Goal: Task Accomplishment & Management: Complete application form

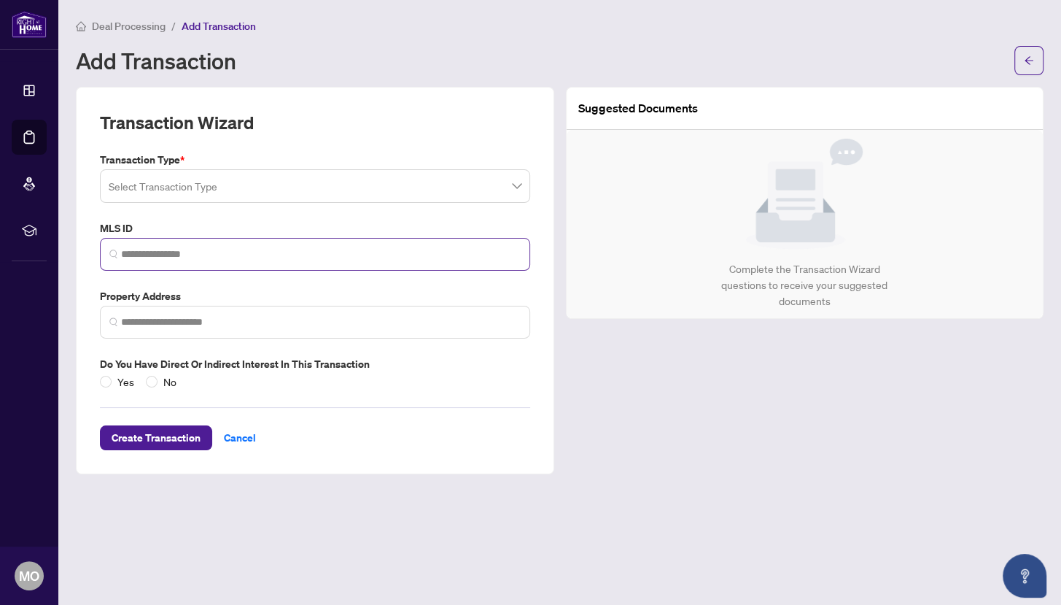
click at [269, 264] on span at bounding box center [315, 254] width 430 height 33
paste input "*********"
type input "*********"
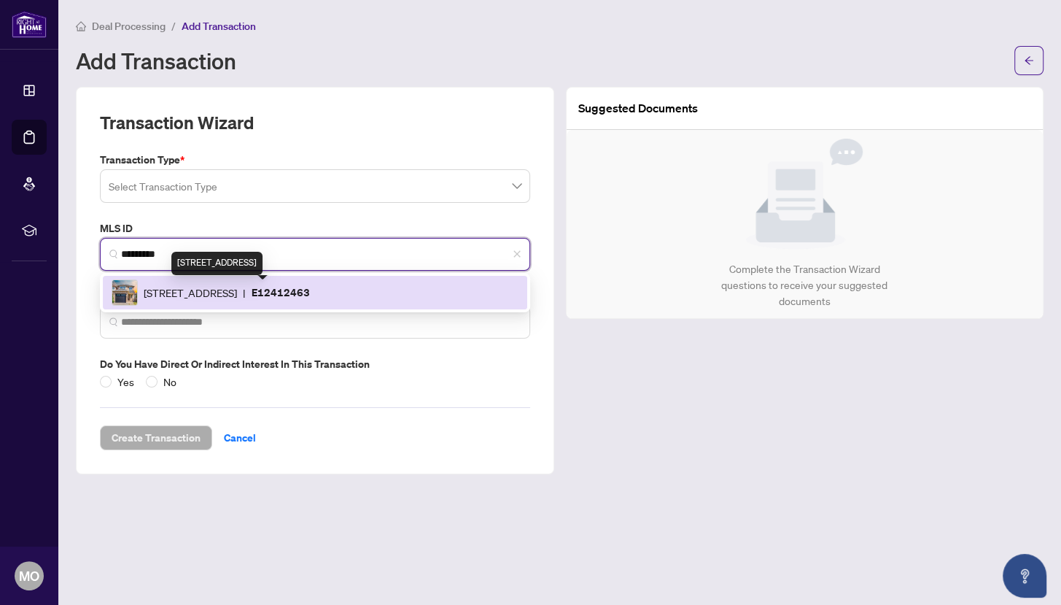
click at [229, 298] on span "[STREET_ADDRESS]" at bounding box center [190, 292] width 93 height 16
type input "**********"
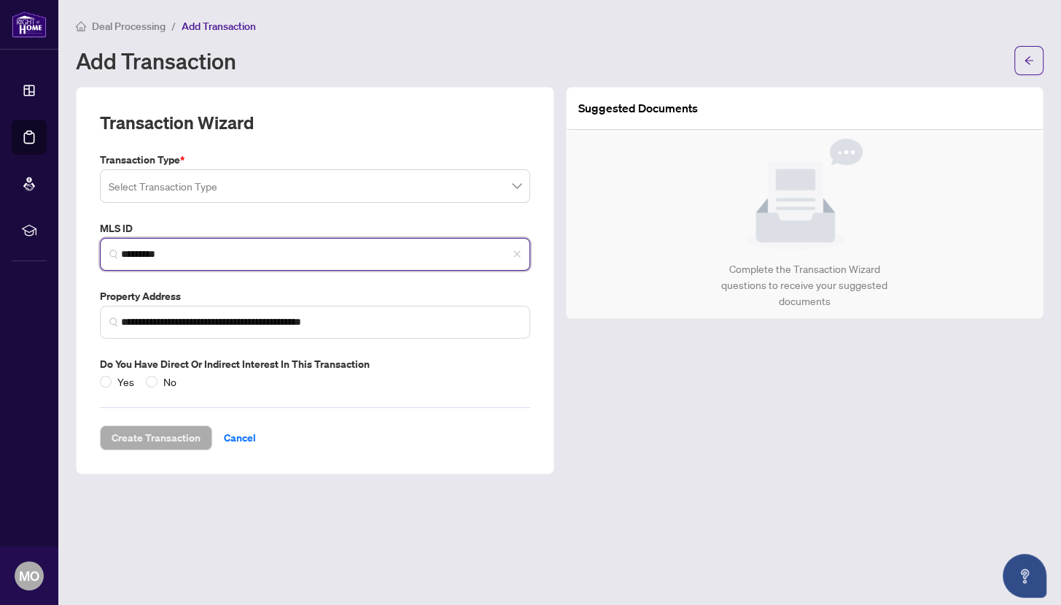
type input "*********"
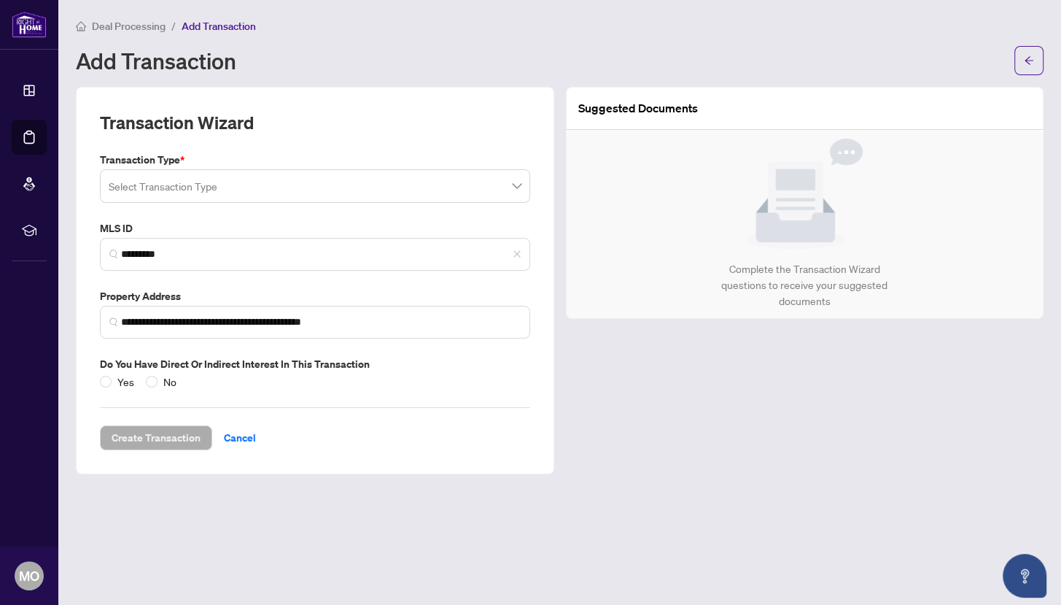
click at [260, 191] on input "search" at bounding box center [309, 188] width 400 height 32
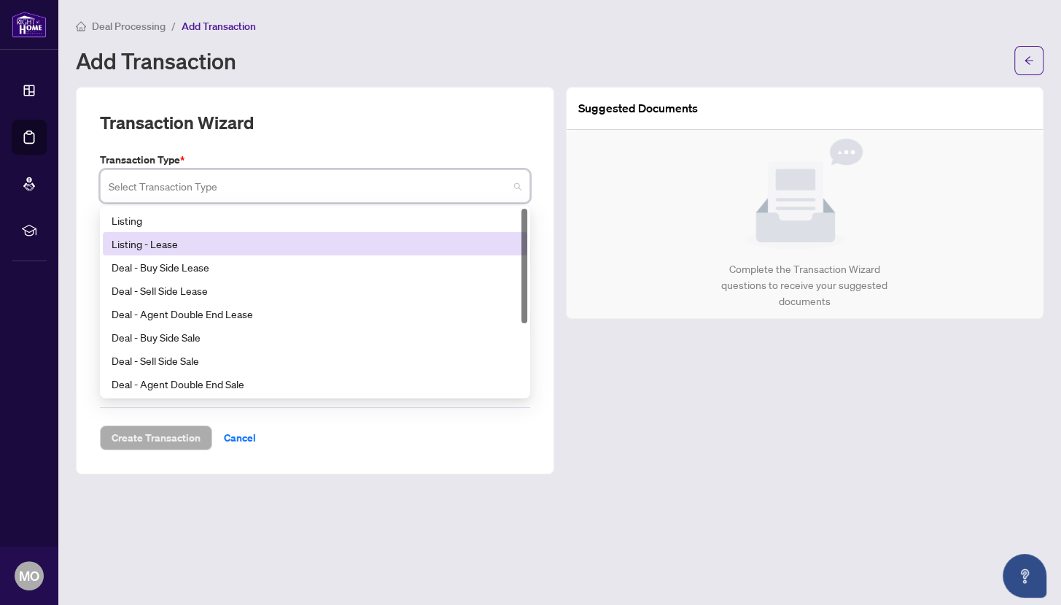
click at [237, 239] on div "Listing - Lease" at bounding box center [315, 244] width 407 height 16
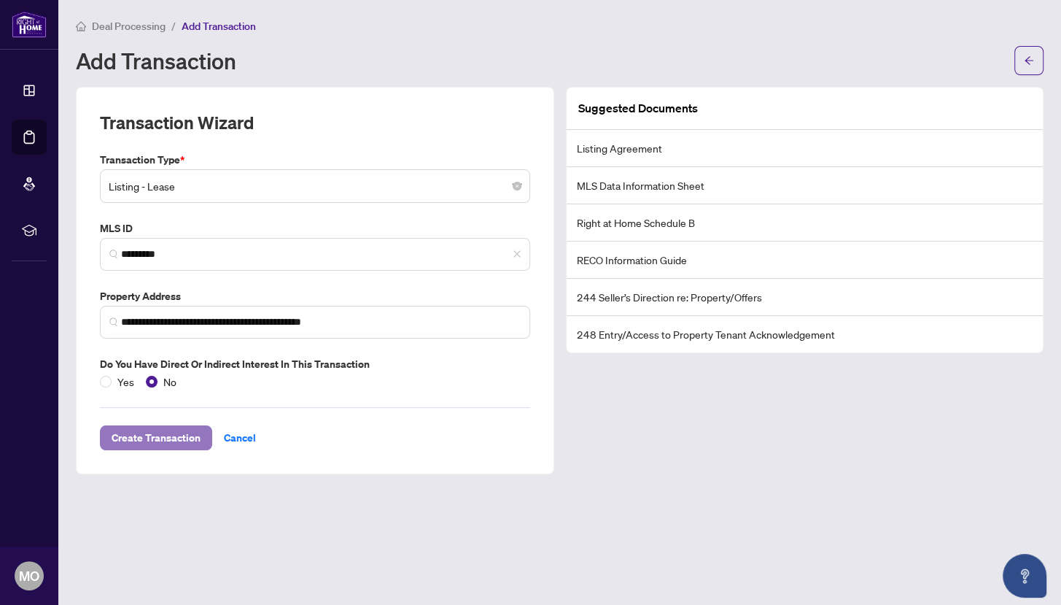
click at [161, 432] on span "Create Transaction" at bounding box center [156, 437] width 89 height 23
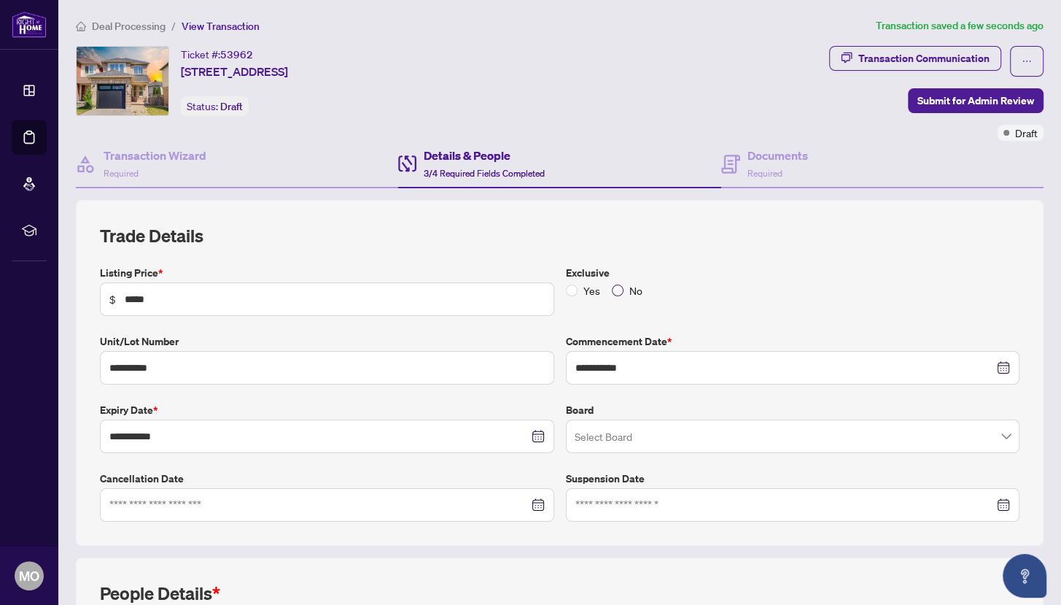
click at [624, 293] on span "No" at bounding box center [636, 290] width 25 height 16
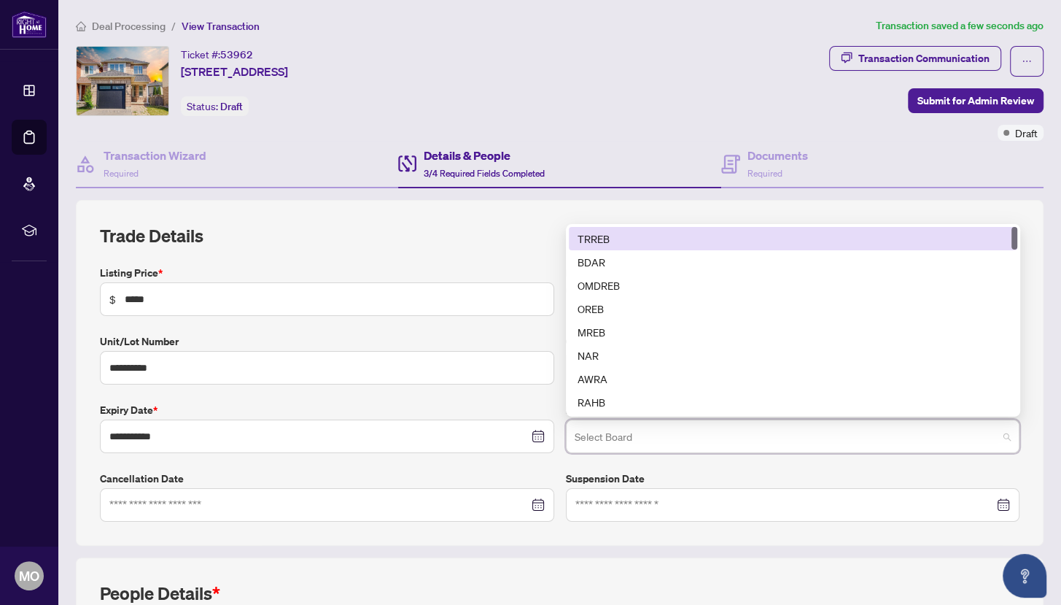
click at [665, 443] on input "search" at bounding box center [787, 438] width 424 height 32
click at [650, 239] on div "TRREB" at bounding box center [793, 239] width 431 height 16
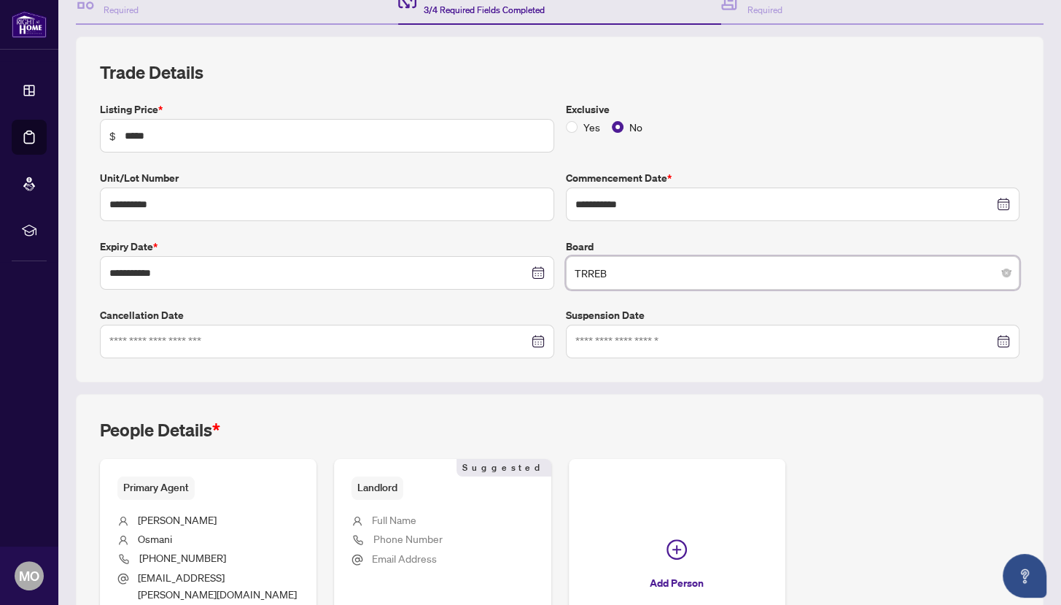
scroll to position [284, 0]
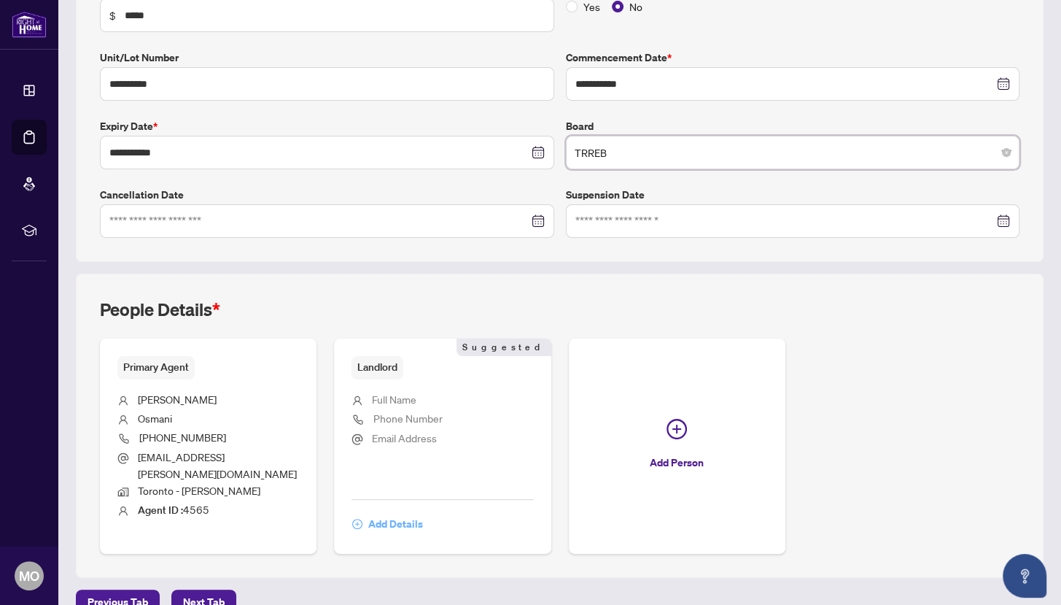
click at [386, 512] on span "Add Details" at bounding box center [395, 523] width 55 height 23
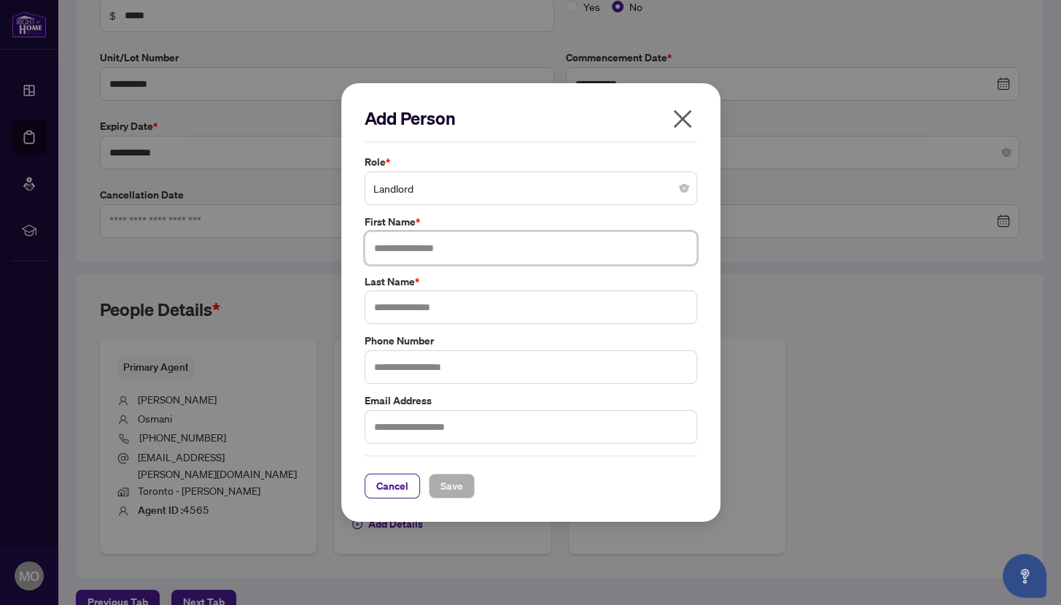
click at [417, 255] on input "text" at bounding box center [531, 248] width 333 height 34
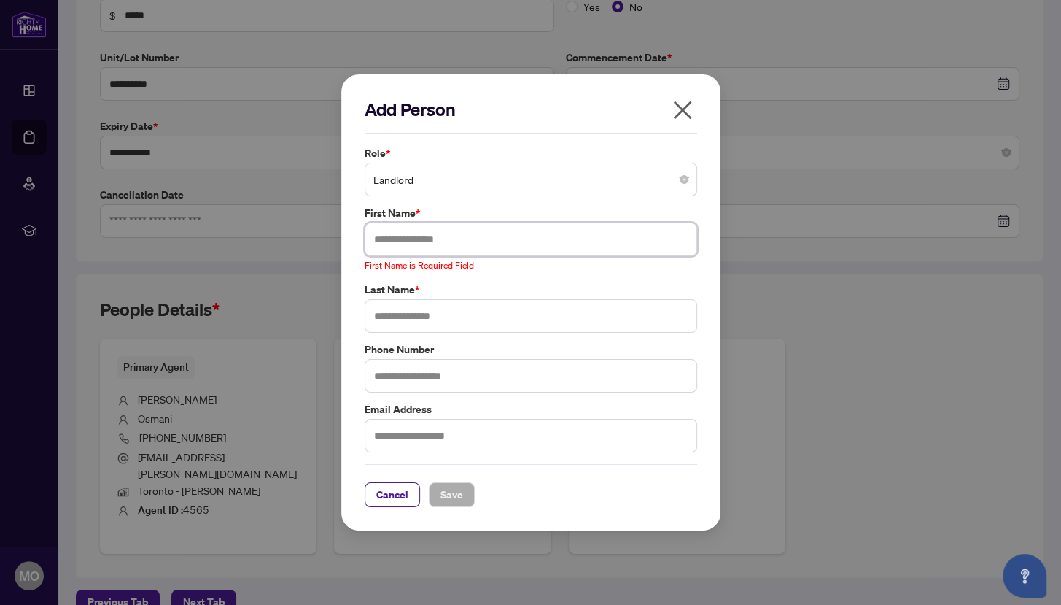
paste input "**********"
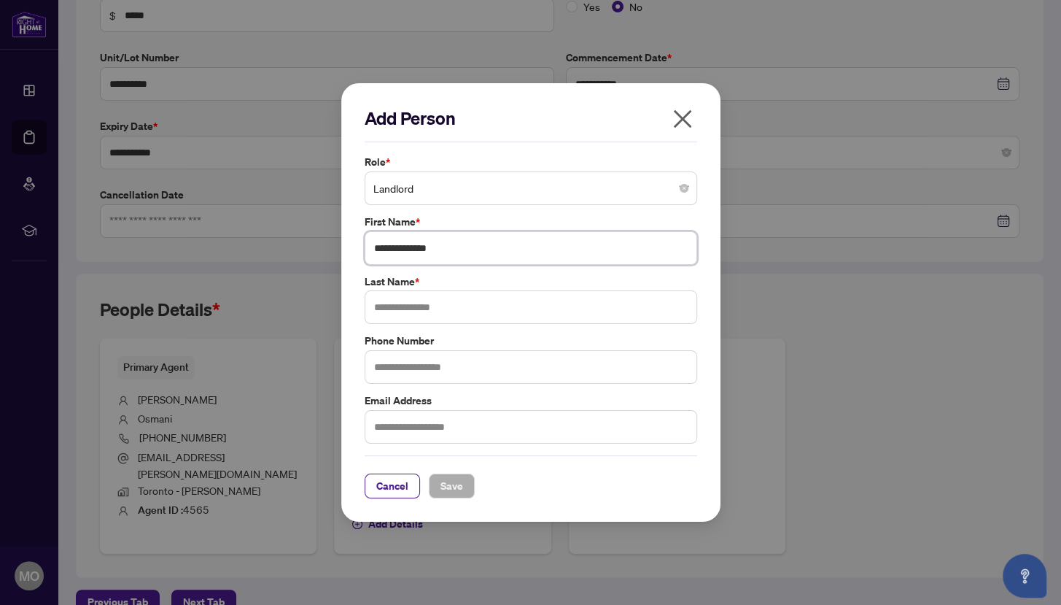
drag, startPoint x: 404, startPoint y: 253, endPoint x: 531, endPoint y: 253, distance: 126.9
click at [531, 253] on input "**********" at bounding box center [531, 248] width 333 height 34
type input "****"
click at [481, 300] on input "text" at bounding box center [531, 307] width 333 height 34
paste input "*********"
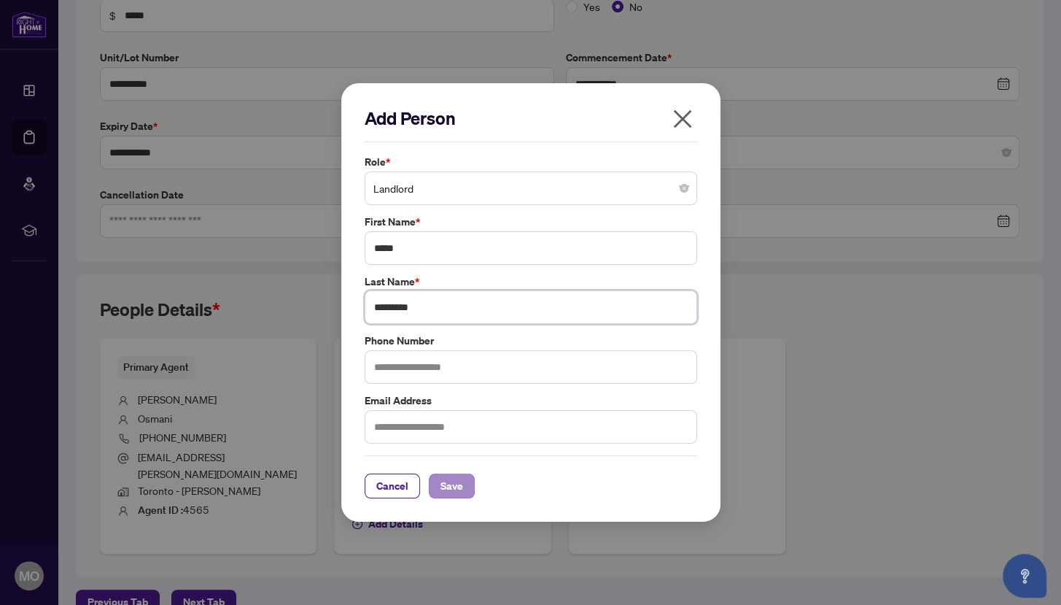
type input "*********"
click at [455, 487] on span "Save" at bounding box center [452, 485] width 23 height 23
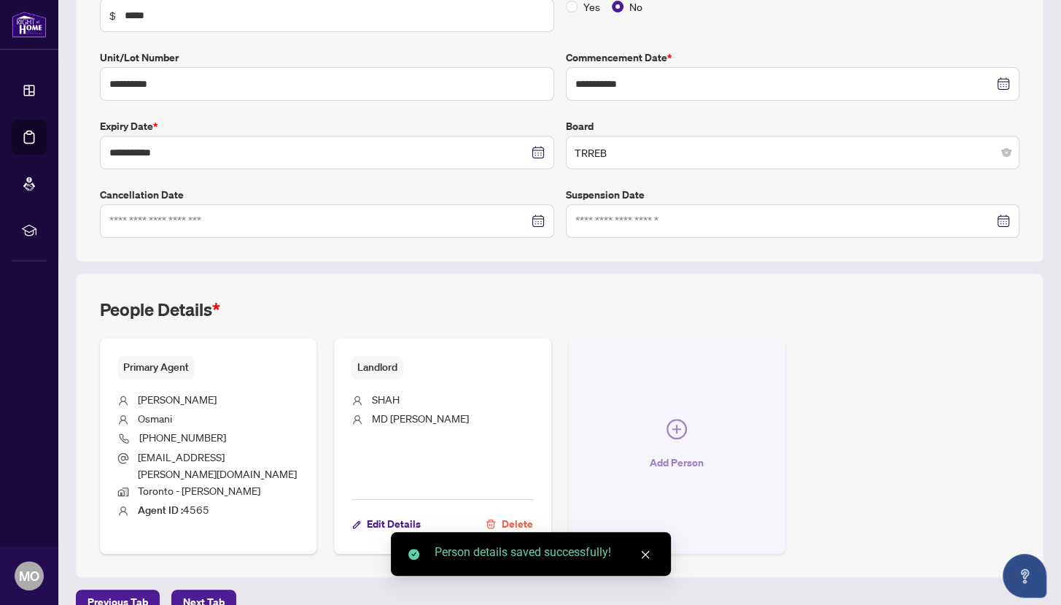
scroll to position [290, 0]
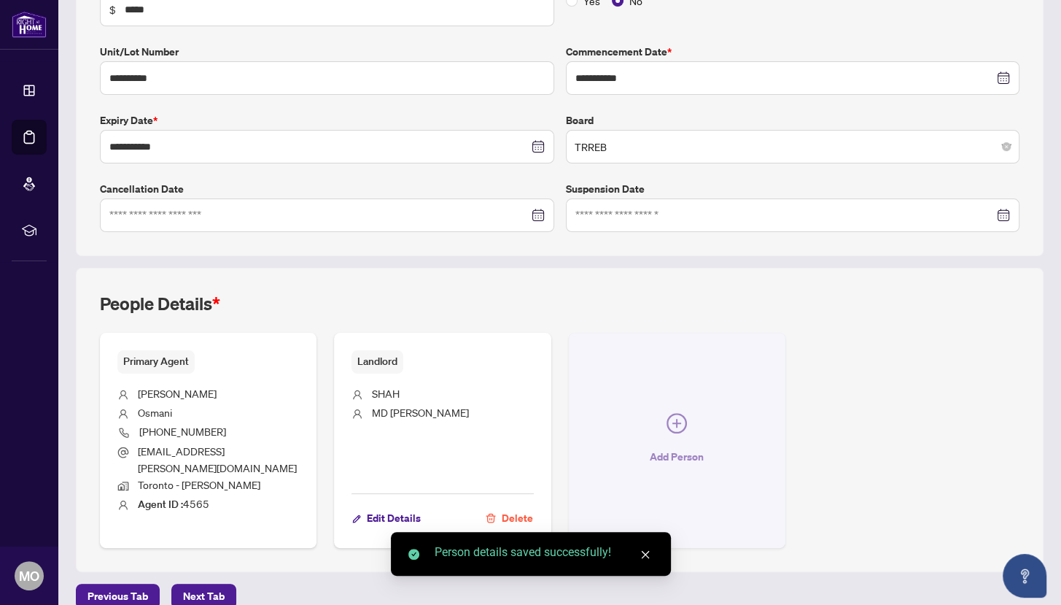
click at [664, 413] on button "Add Person" at bounding box center [677, 440] width 217 height 215
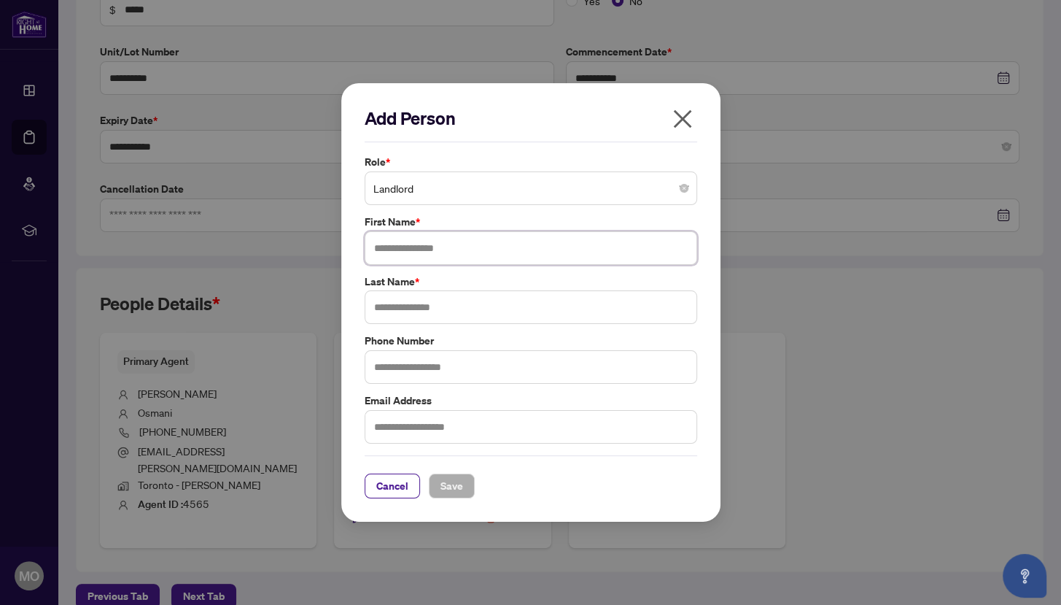
click at [463, 258] on input "text" at bounding box center [531, 248] width 333 height 34
paste input "**********"
drag, startPoint x: 423, startPoint y: 247, endPoint x: 522, endPoint y: 250, distance: 98.5
click at [522, 250] on input "**********" at bounding box center [531, 248] width 333 height 34
type input "*******"
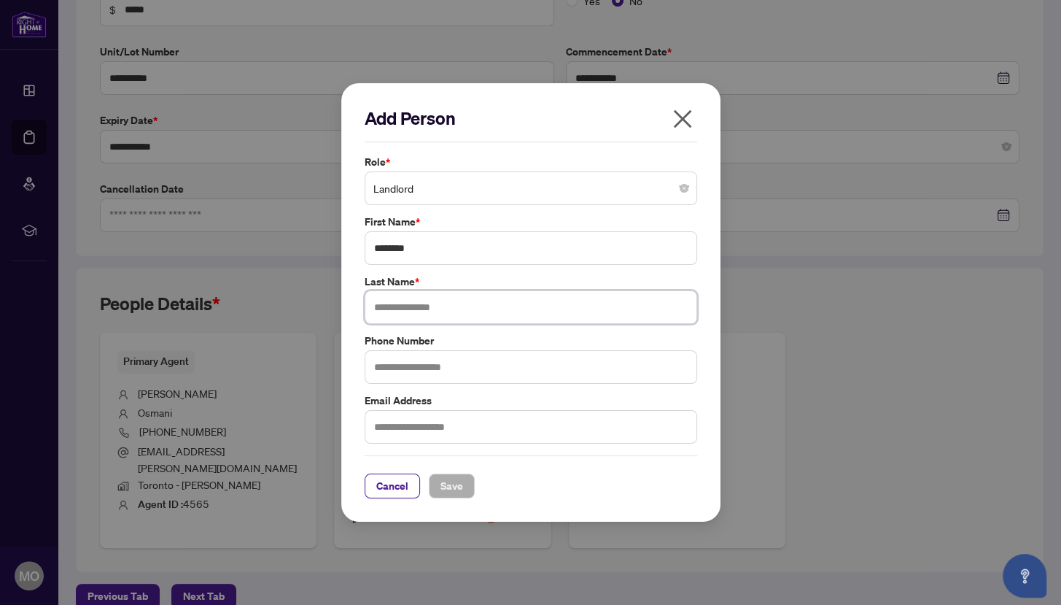
click at [462, 311] on input "text" at bounding box center [531, 307] width 333 height 34
paste input "**********"
type input "**********"
click at [442, 491] on span "Save" at bounding box center [452, 485] width 23 height 23
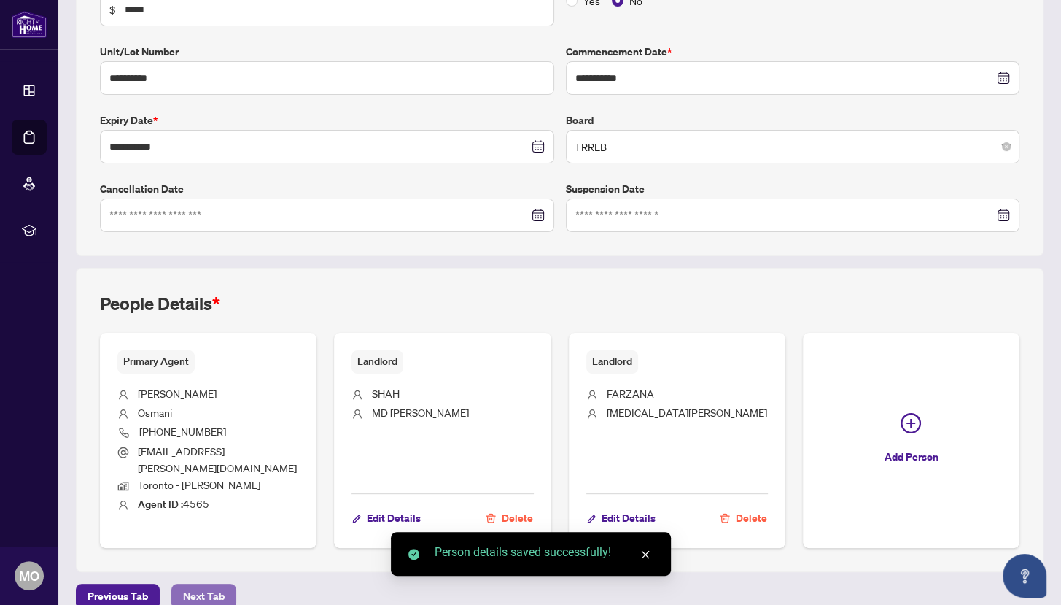
click at [226, 584] on button "Next Tab" at bounding box center [203, 596] width 65 height 25
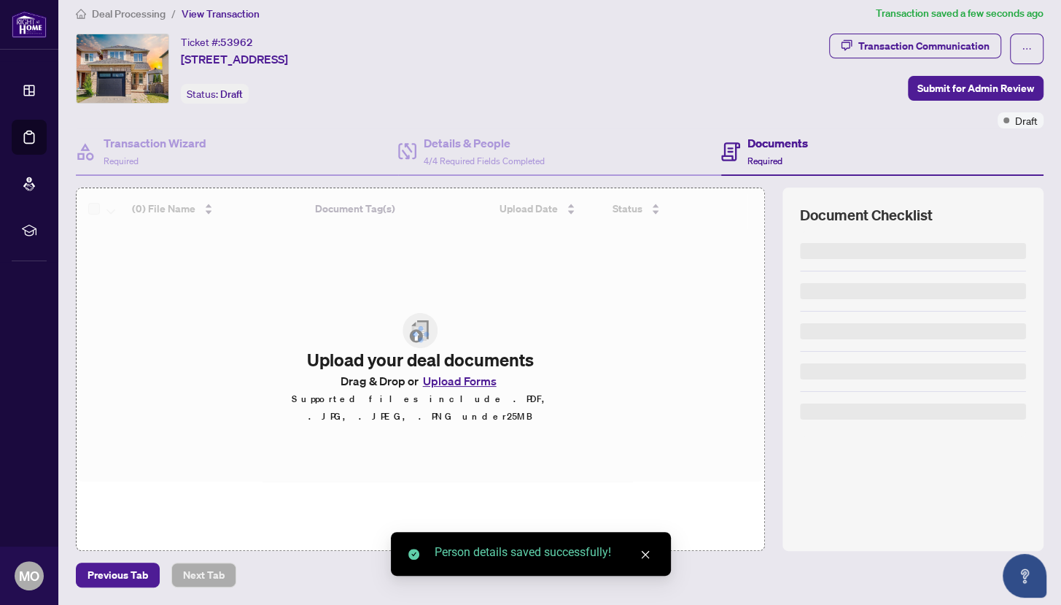
scroll to position [9, 0]
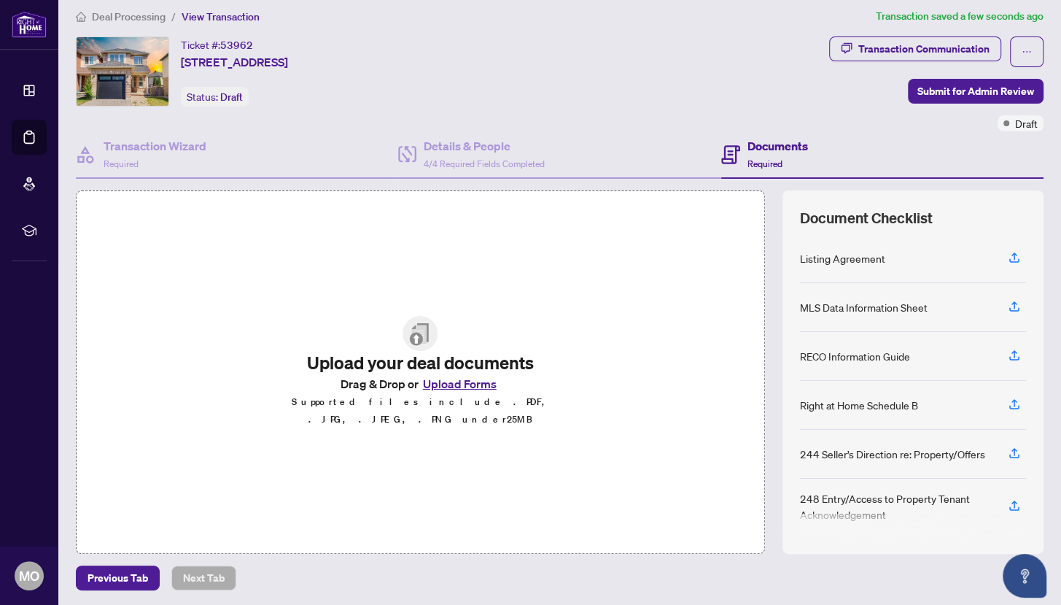
click at [467, 387] on button "Upload Forms" at bounding box center [460, 383] width 82 height 19
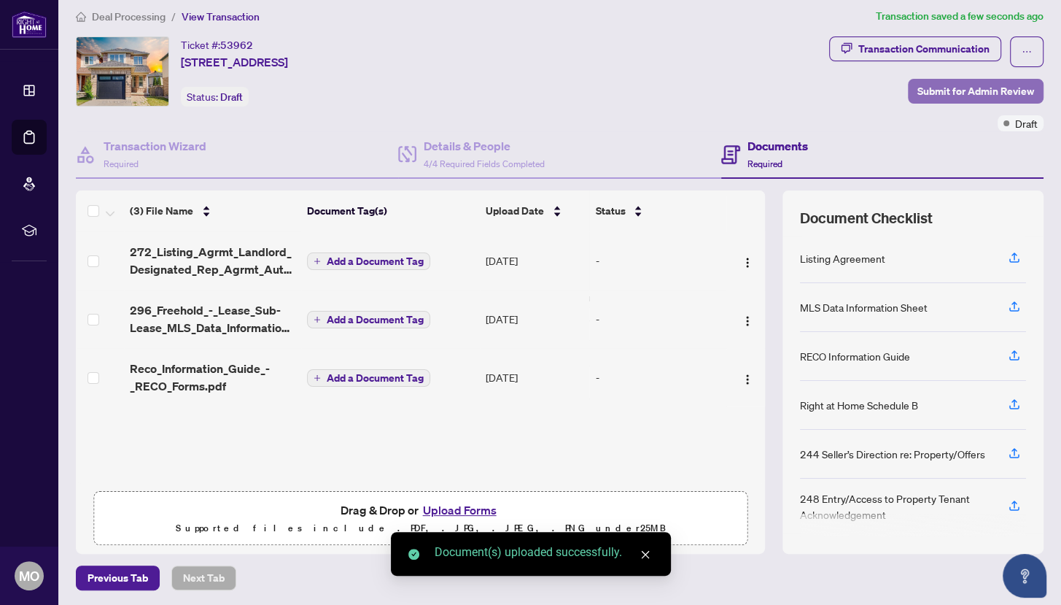
click at [947, 93] on span "Submit for Admin Review" at bounding box center [976, 91] width 117 height 23
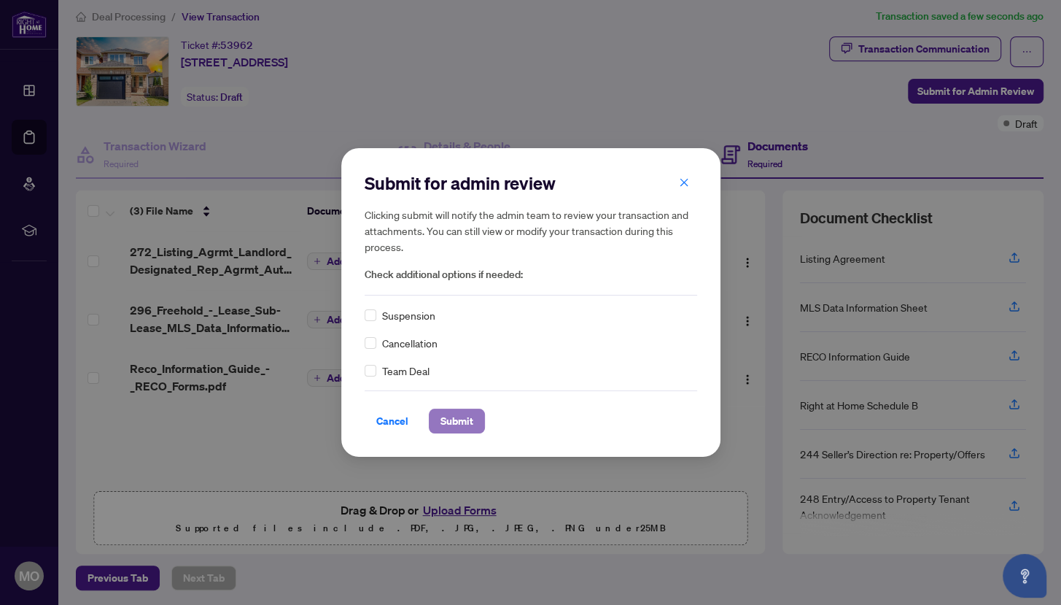
click at [457, 416] on span "Submit" at bounding box center [457, 420] width 33 height 23
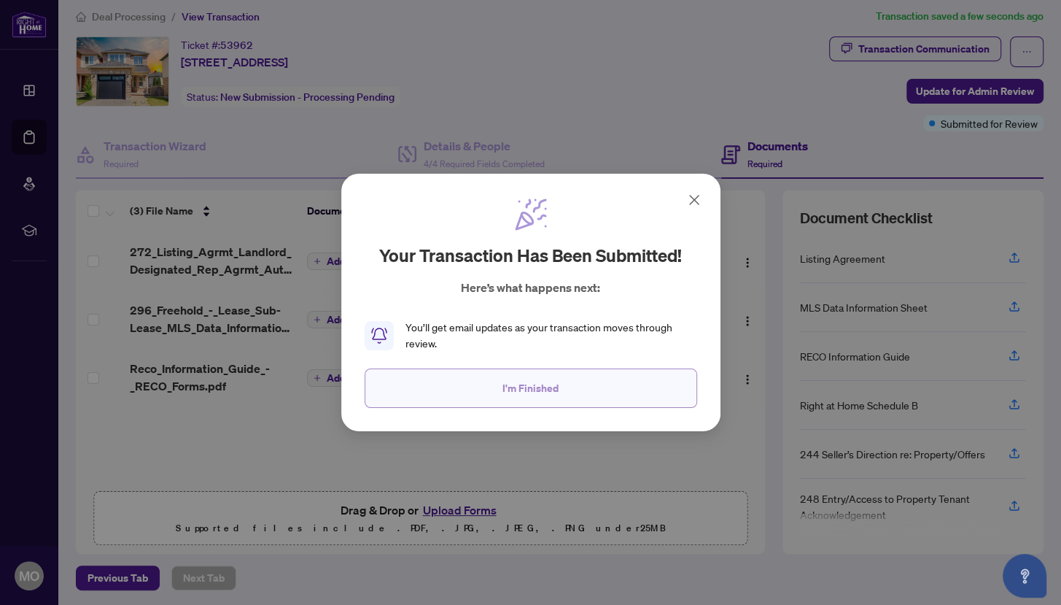
click at [508, 401] on button "I'm Finished" at bounding box center [531, 387] width 333 height 39
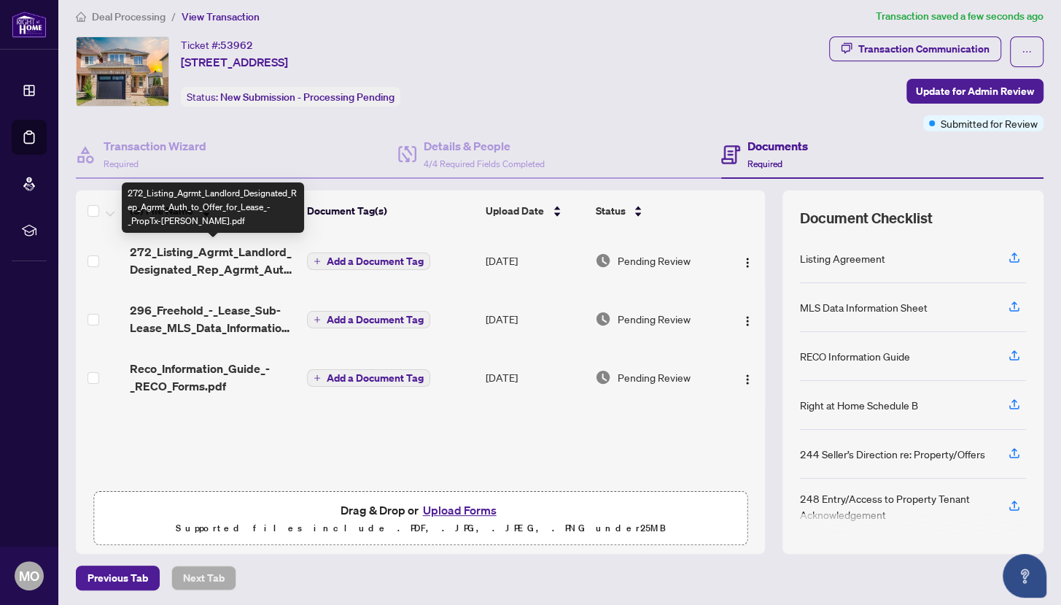
click at [232, 262] on span "272_Listing_Agrmt_Landlord_Designated_Rep_Agrmt_Auth_to_Offer_for_Lease_-_PropT…" at bounding box center [213, 260] width 166 height 35
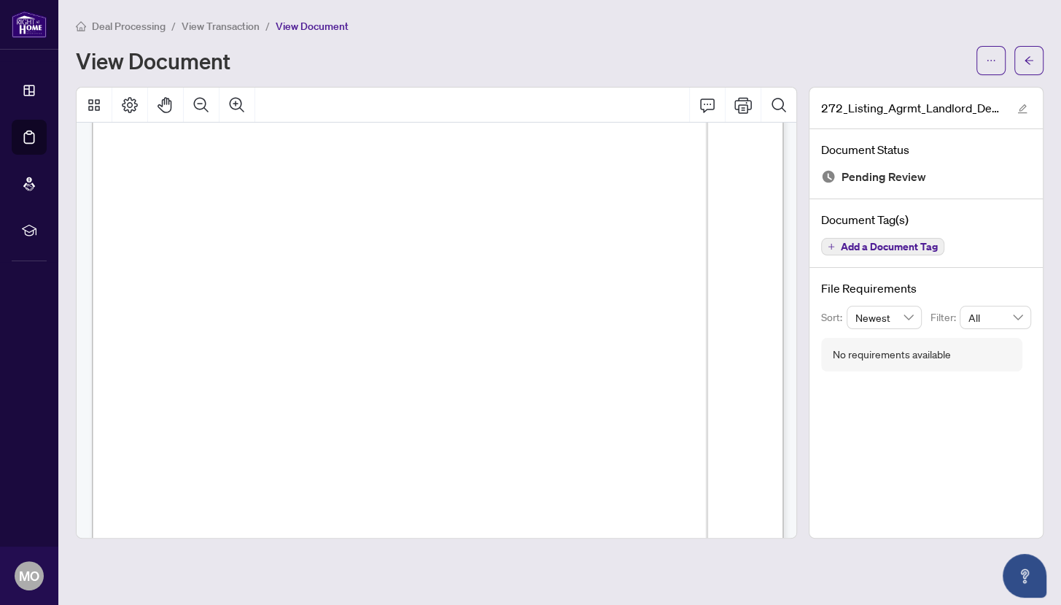
scroll to position [3736, 0]
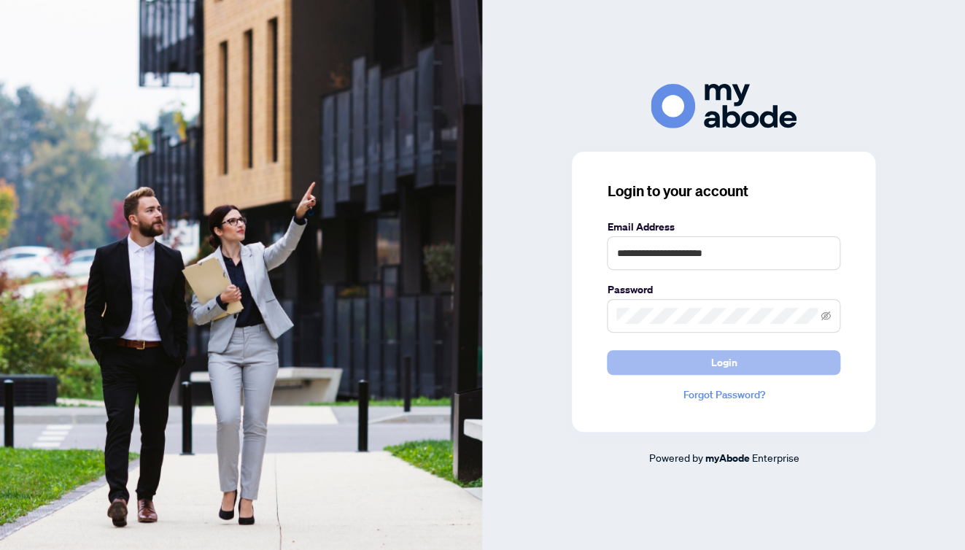
click at [732, 364] on span "Login" at bounding box center [723, 362] width 26 height 23
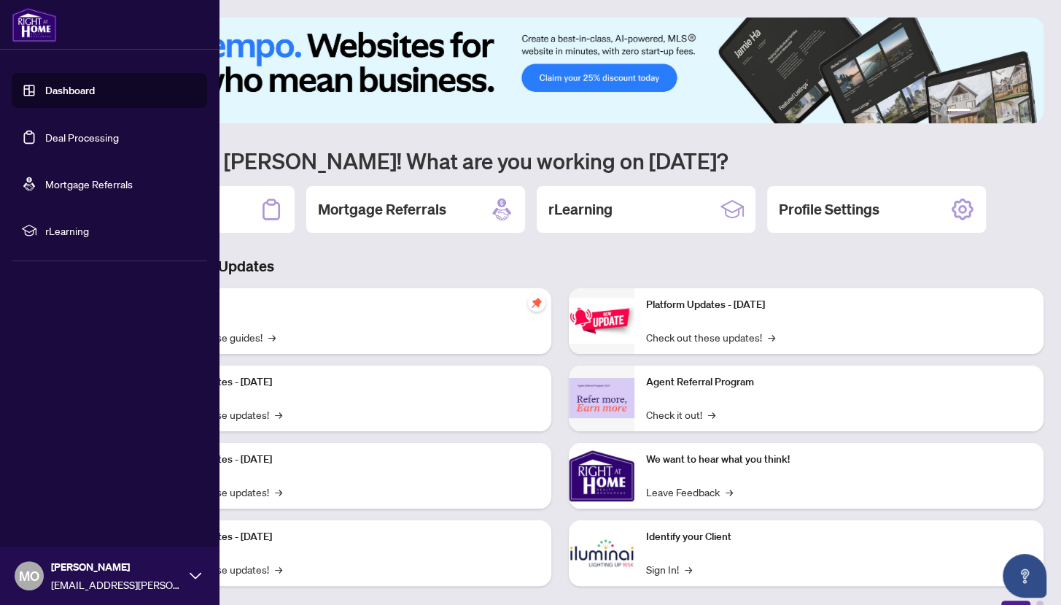
click at [94, 133] on link "Deal Processing" at bounding box center [82, 137] width 74 height 13
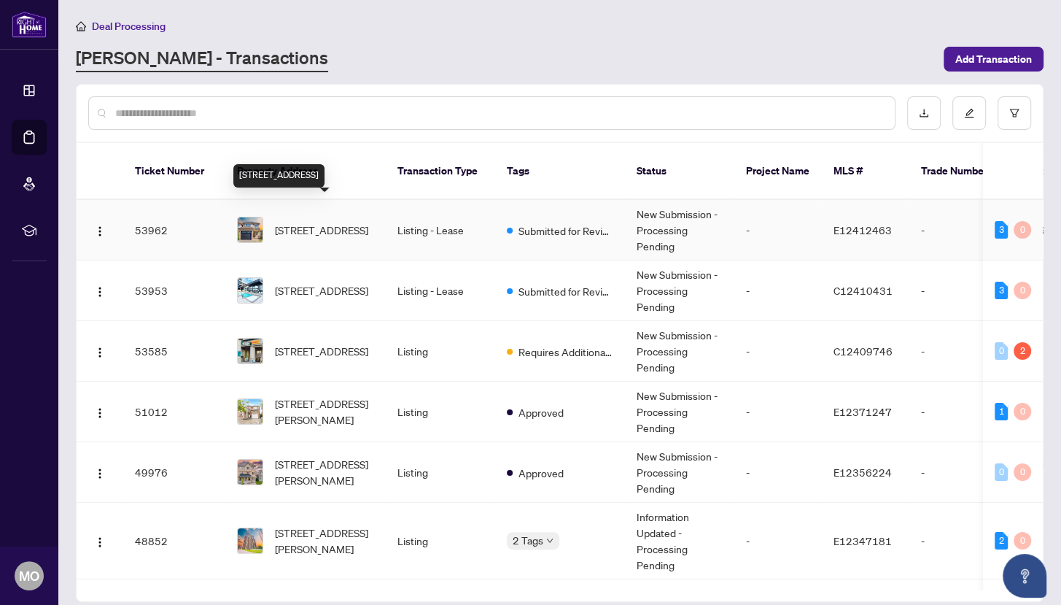
click at [310, 222] on span "[STREET_ADDRESS]" at bounding box center [321, 230] width 93 height 16
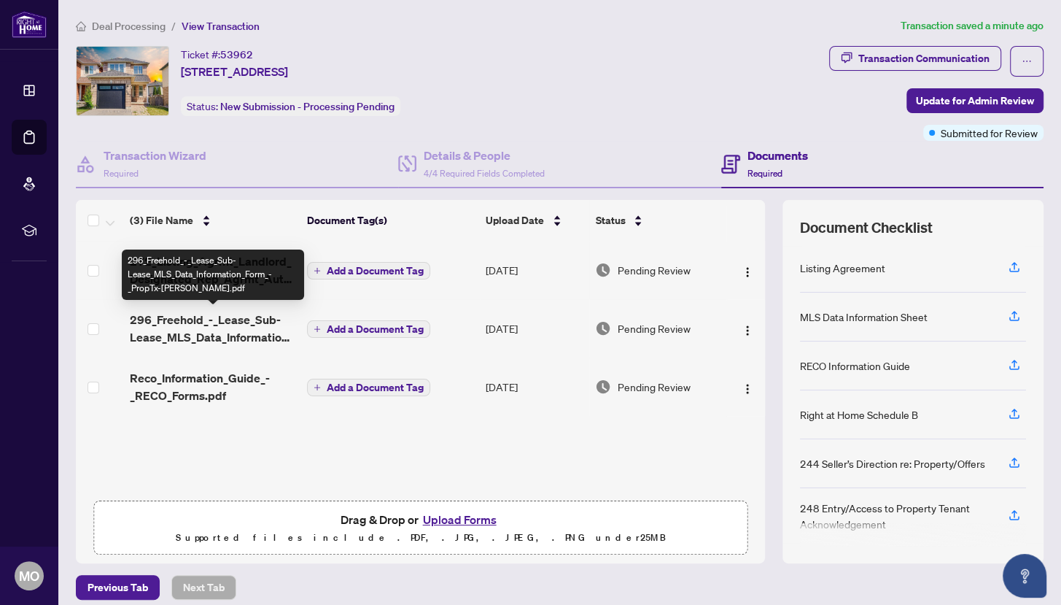
click at [247, 327] on span "296_Freehold_-_Lease_Sub-Lease_MLS_Data_Information_Form_-_PropTx-[PERSON_NAME]…" at bounding box center [213, 328] width 166 height 35
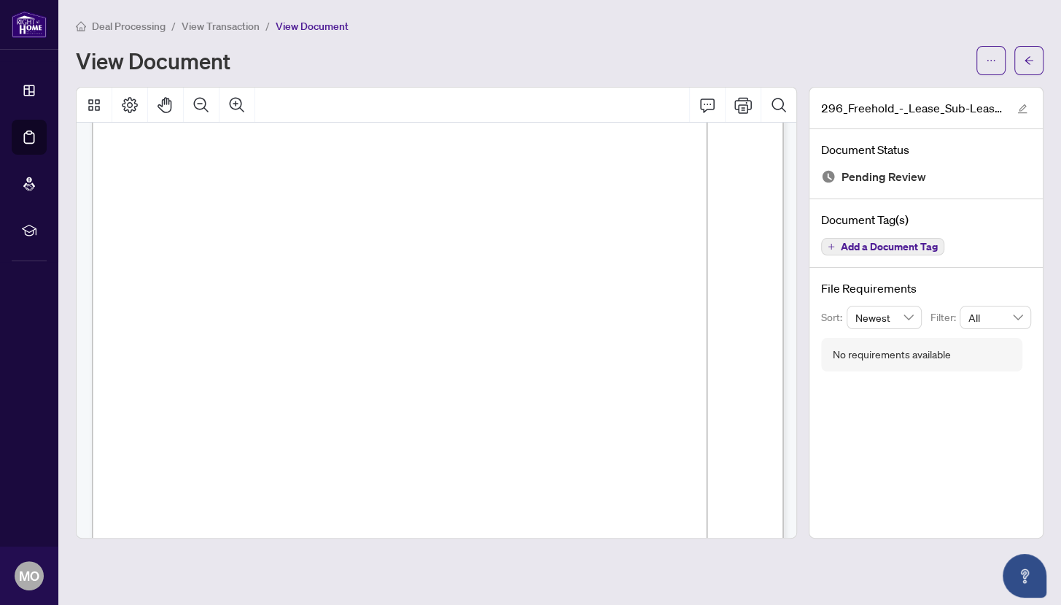
scroll to position [11526, 0]
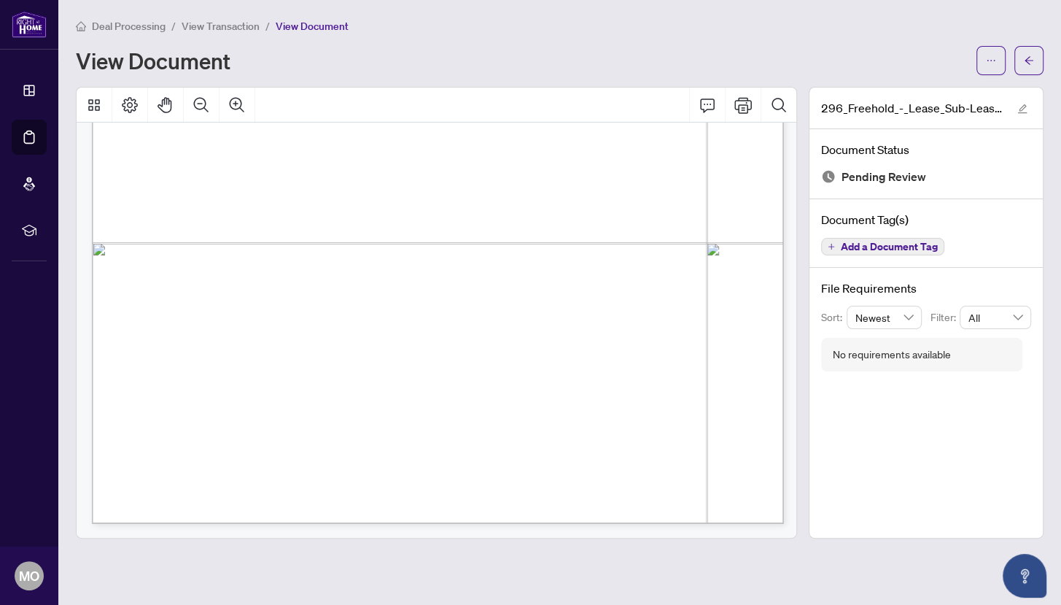
click at [236, 20] on span "View Transaction" at bounding box center [221, 26] width 78 height 13
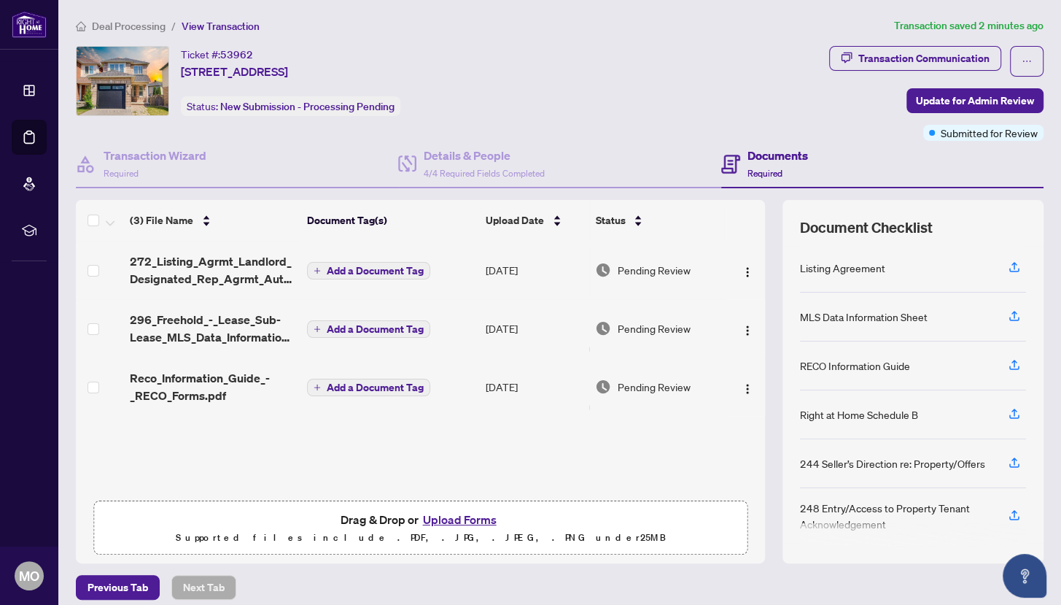
click at [248, 387] on span "Reco_Information_Guide_-_RECO_Forms.pdf" at bounding box center [213, 386] width 166 height 35
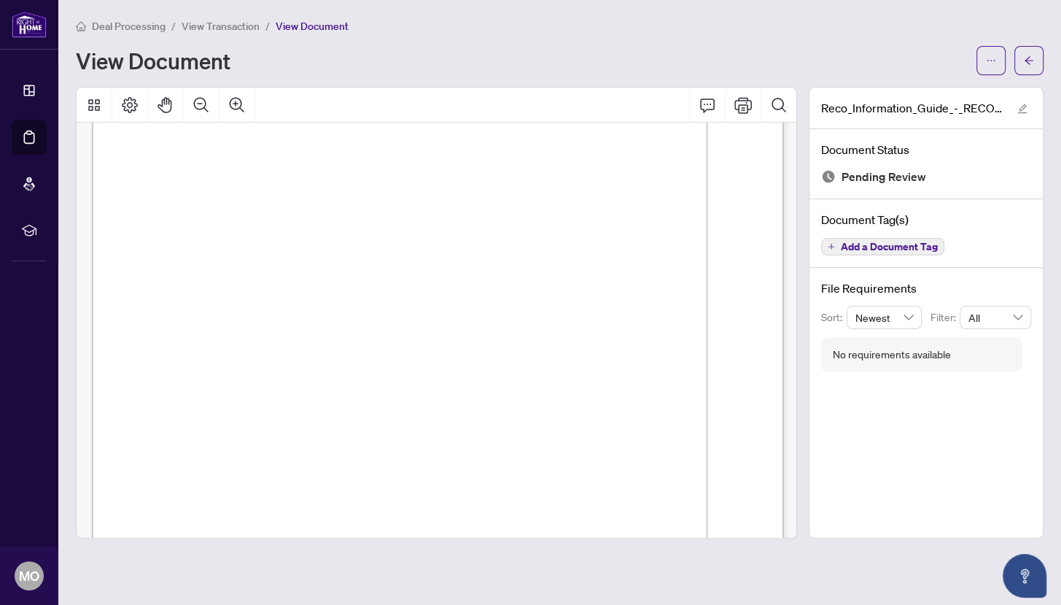
scroll to position [11078, 0]
click at [240, 25] on span "View Transaction" at bounding box center [221, 26] width 78 height 13
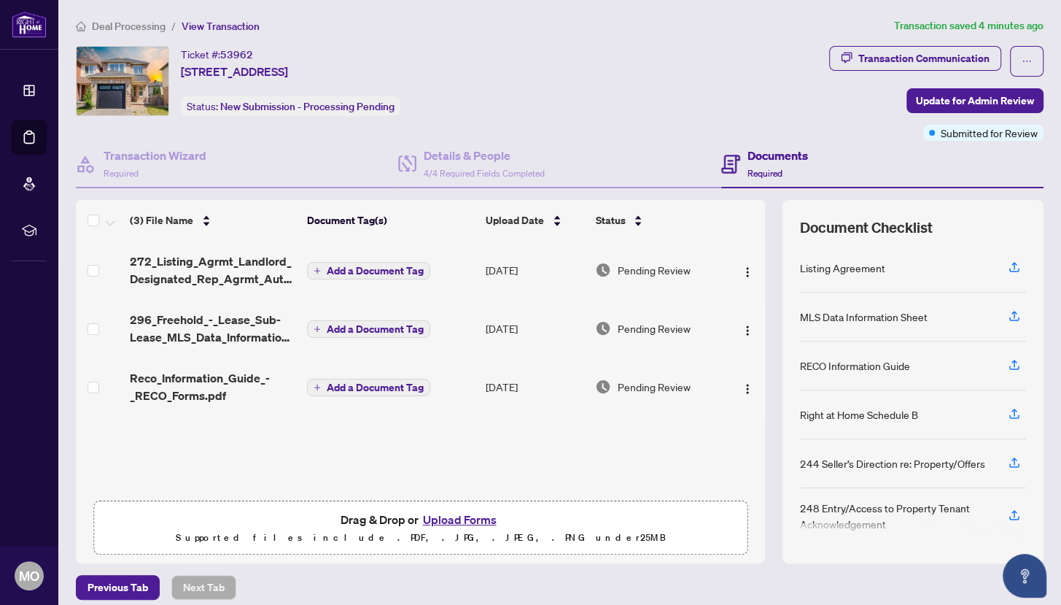
click at [469, 519] on button "Upload Forms" at bounding box center [460, 519] width 82 height 19
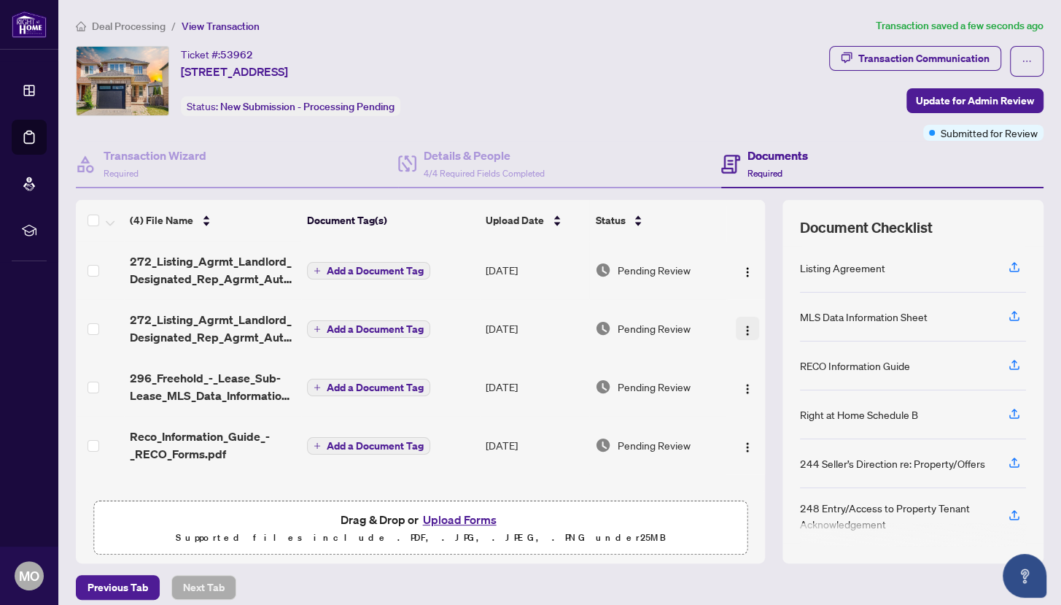
click at [748, 332] on img "button" at bounding box center [748, 331] width 12 height 12
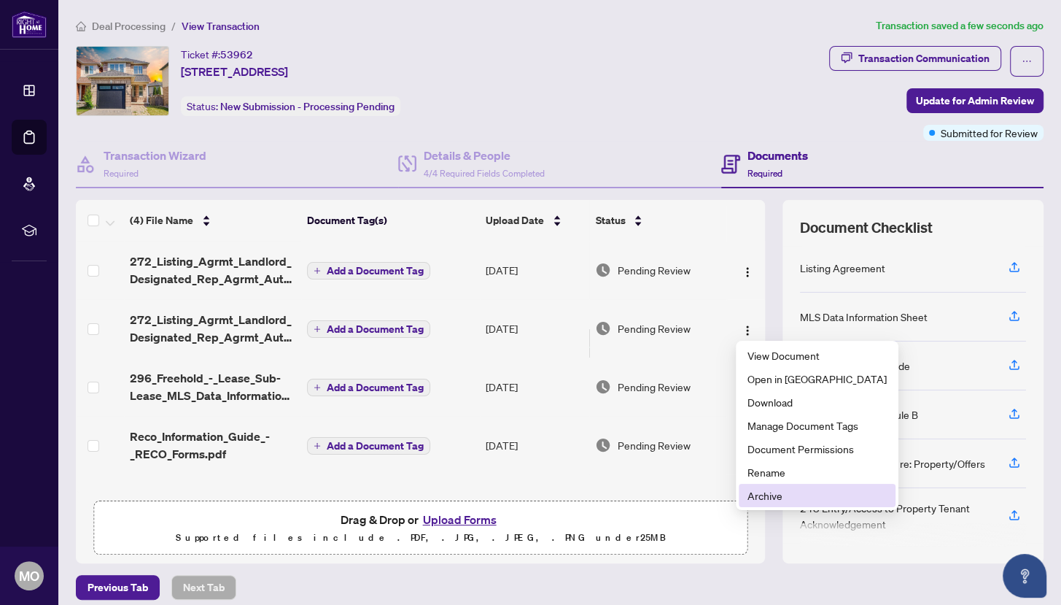
click at [775, 492] on span "Archive" at bounding box center [817, 495] width 139 height 16
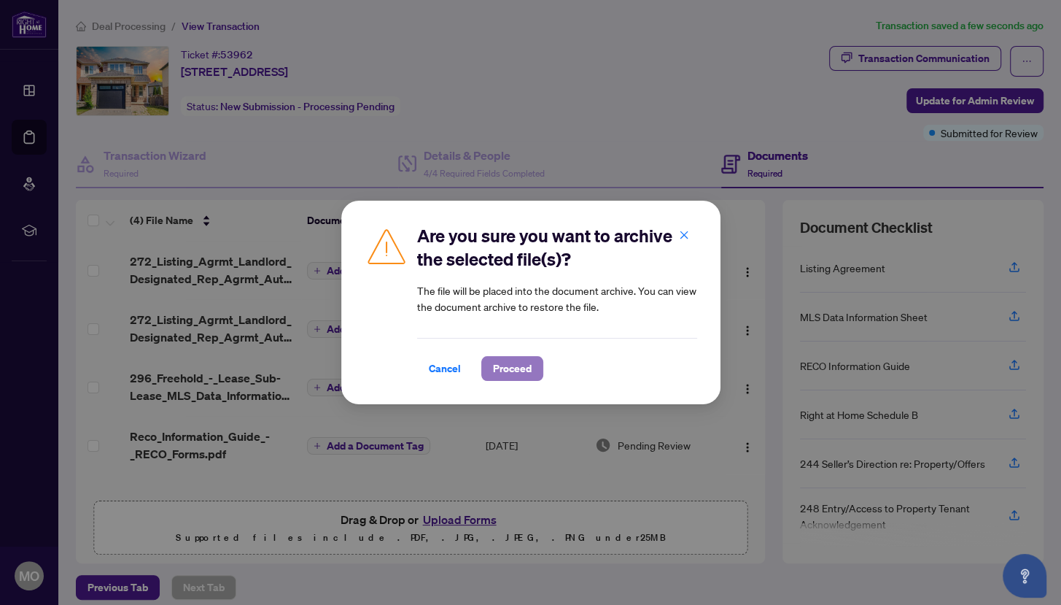
click at [521, 368] on span "Proceed" at bounding box center [512, 368] width 39 height 23
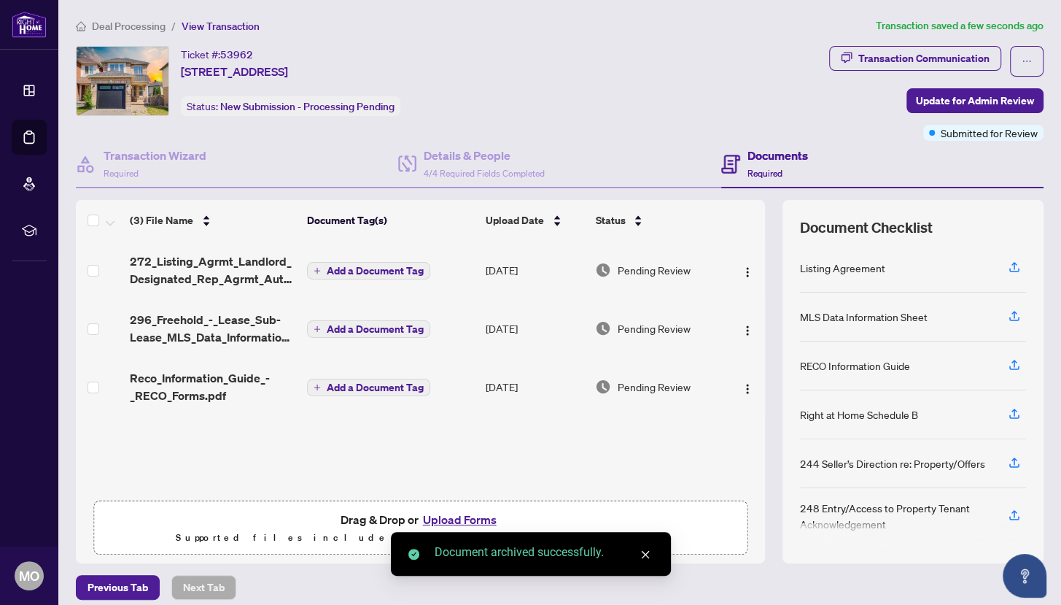
click at [255, 266] on span "272_Listing_Agrmt_Landlord_Designated_Rep_Agrmt_Auth_to_Offer_for_Lease_-_PropT…" at bounding box center [213, 269] width 166 height 35
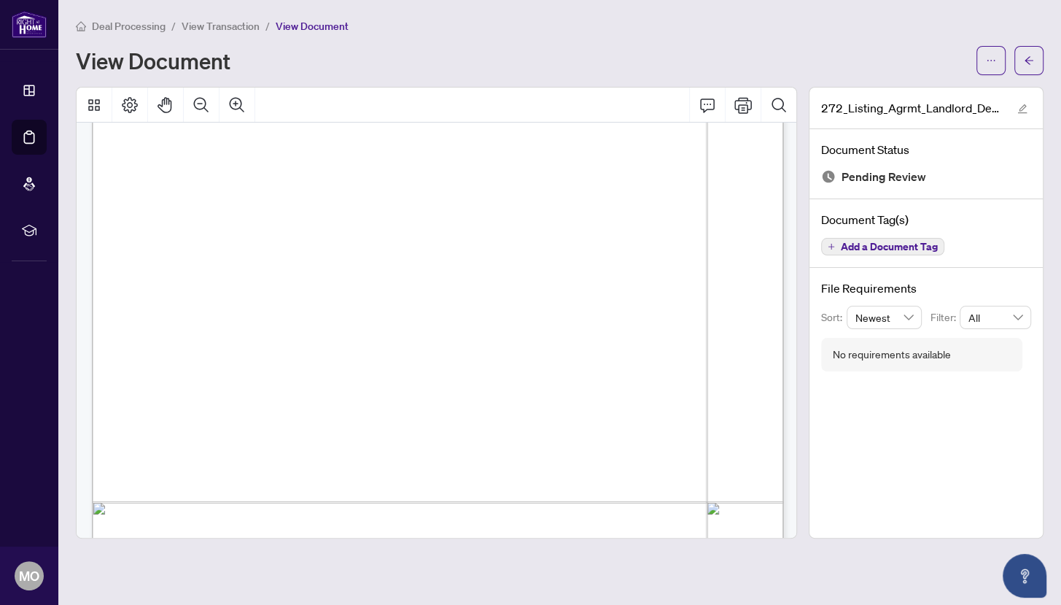
scroll to position [2051, 0]
click at [248, 29] on span "View Transaction" at bounding box center [221, 26] width 78 height 13
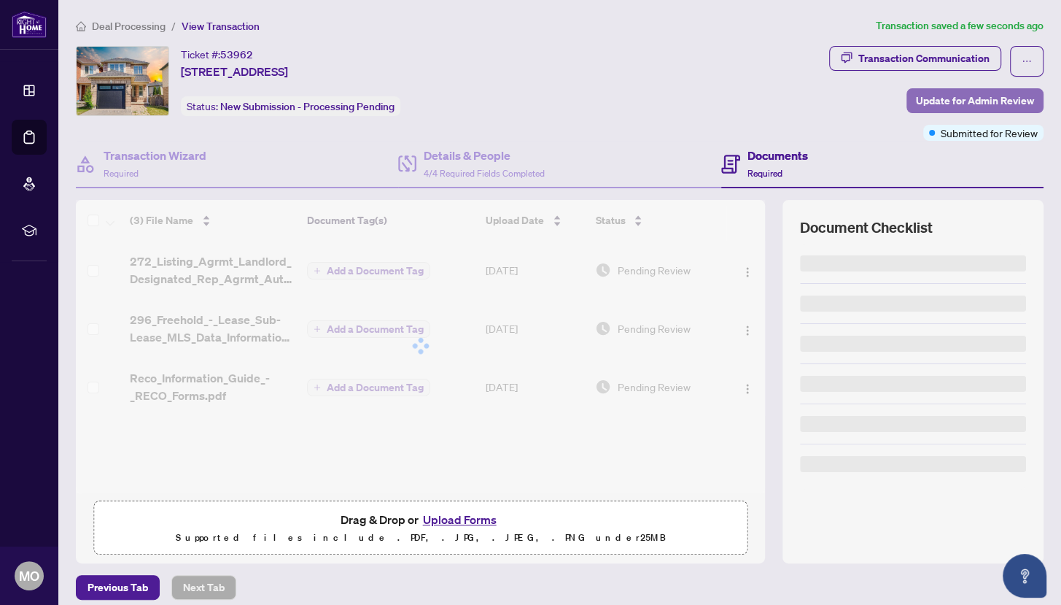
click at [961, 91] on span "Update for Admin Review" at bounding box center [975, 100] width 118 height 23
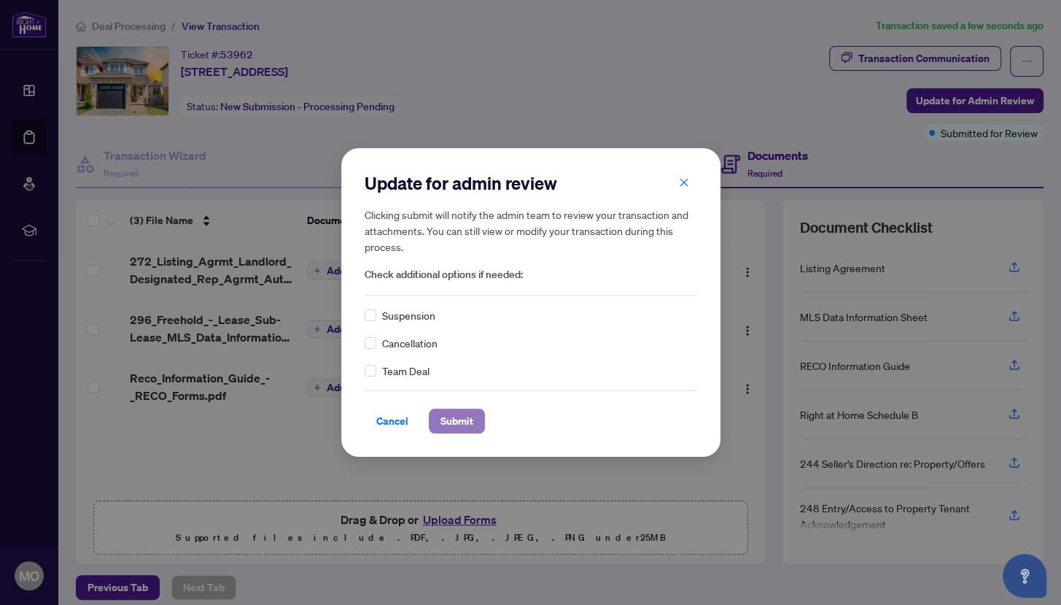
click at [460, 423] on span "Submit" at bounding box center [457, 420] width 33 height 23
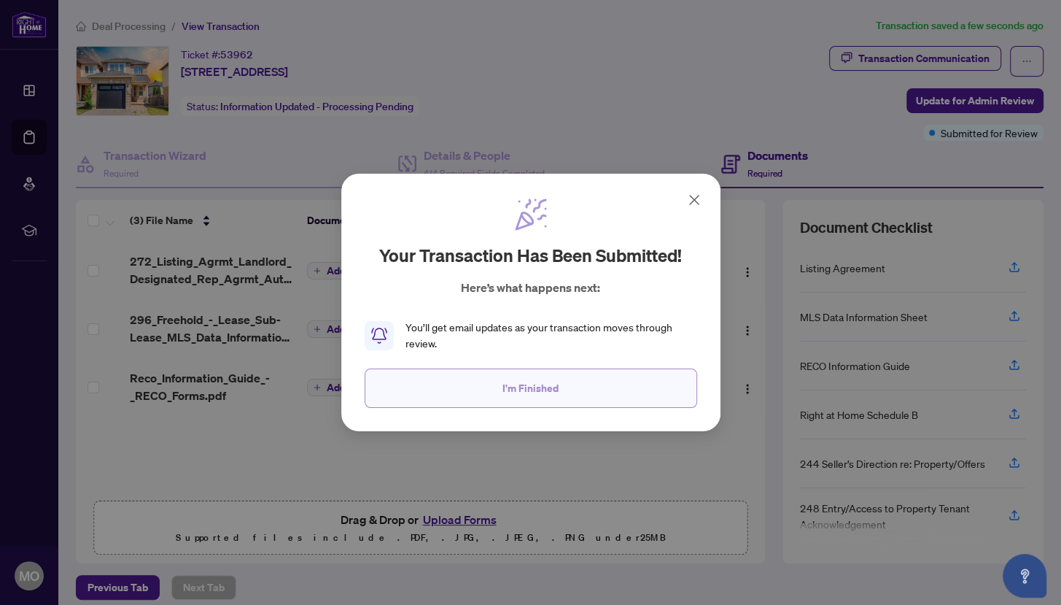
click at [504, 395] on span "I'm Finished" at bounding box center [531, 387] width 56 height 23
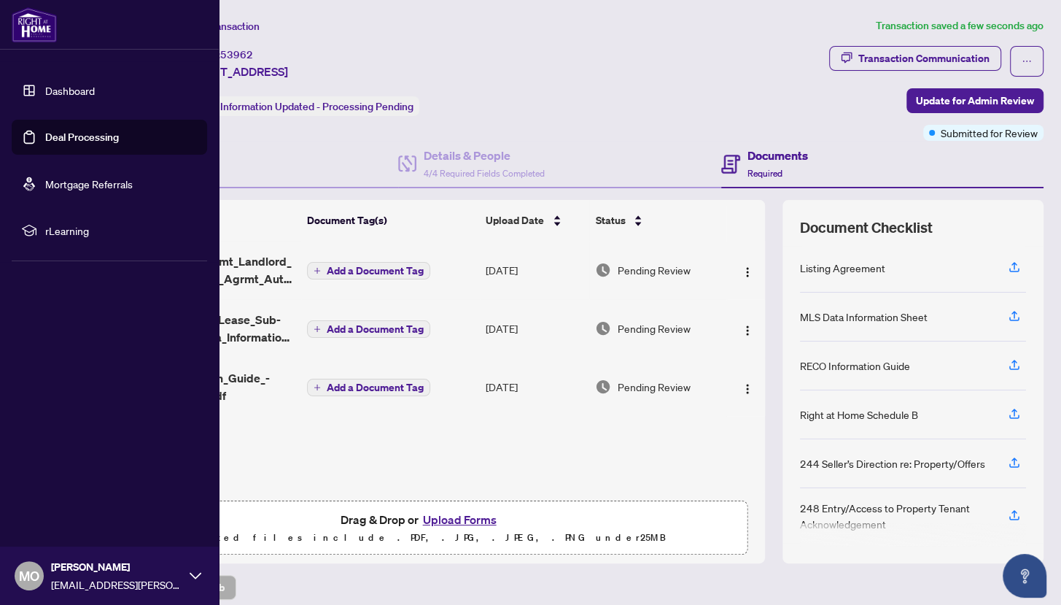
click at [53, 137] on link "Deal Processing" at bounding box center [82, 137] width 74 height 13
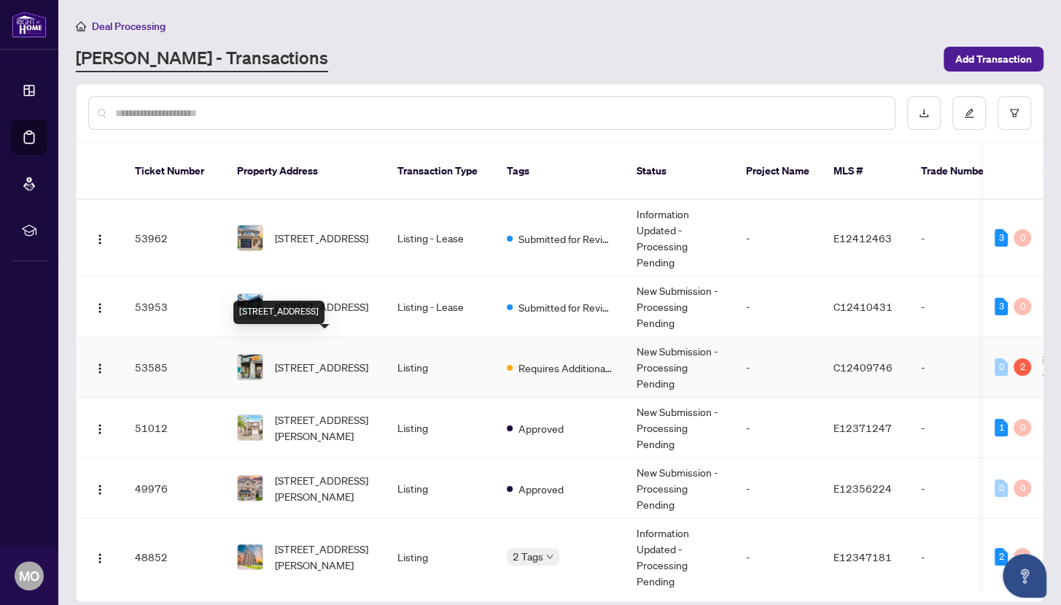
click at [333, 359] on span "33 The Links Rd, Toronto, Ontario M2P 1T7, Canada" at bounding box center [321, 367] width 93 height 16
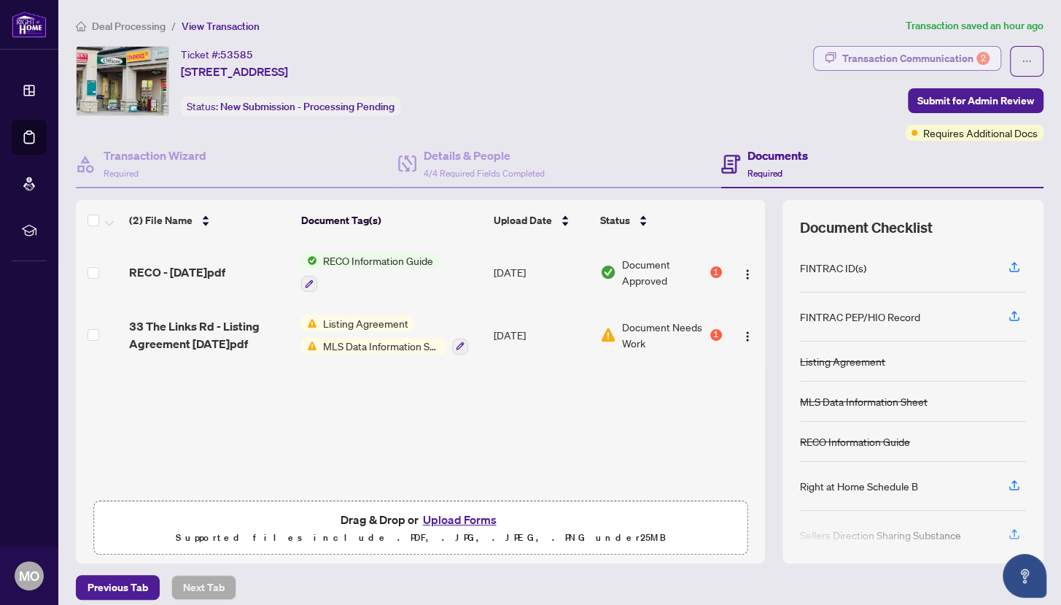
click at [946, 63] on div "Transaction Communication 2" at bounding box center [916, 58] width 147 height 23
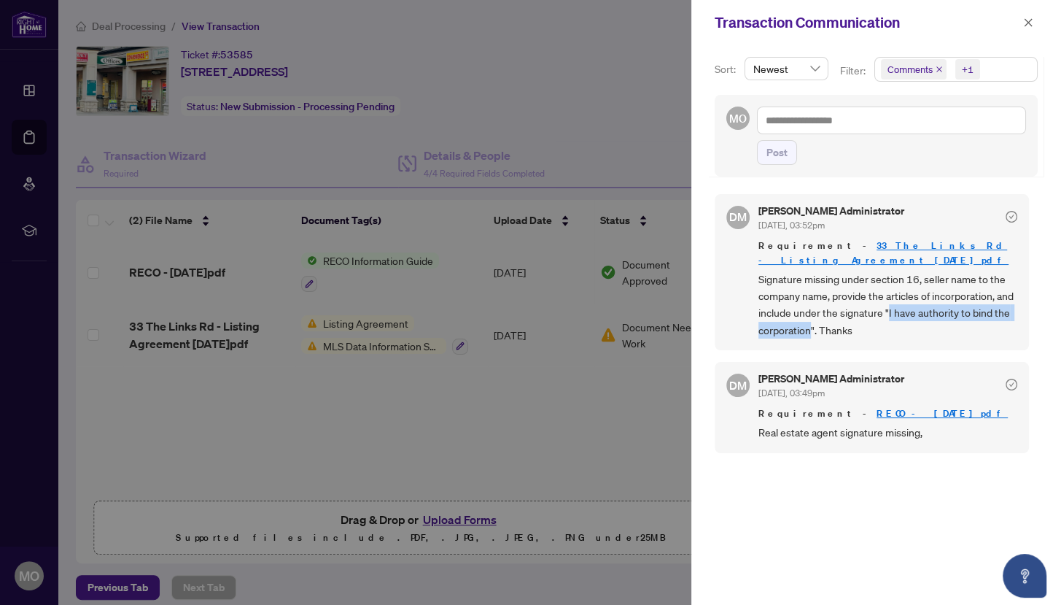
drag, startPoint x: 889, startPoint y: 300, endPoint x: 811, endPoint y: 311, distance: 78.9
click at [811, 311] on span "Signature missing under section 16, seller name to the company name, provide th…" at bounding box center [888, 305] width 259 height 69
copy span "I have authority to bind the corporation"
click at [1029, 24] on icon "close" at bounding box center [1029, 22] width 8 height 8
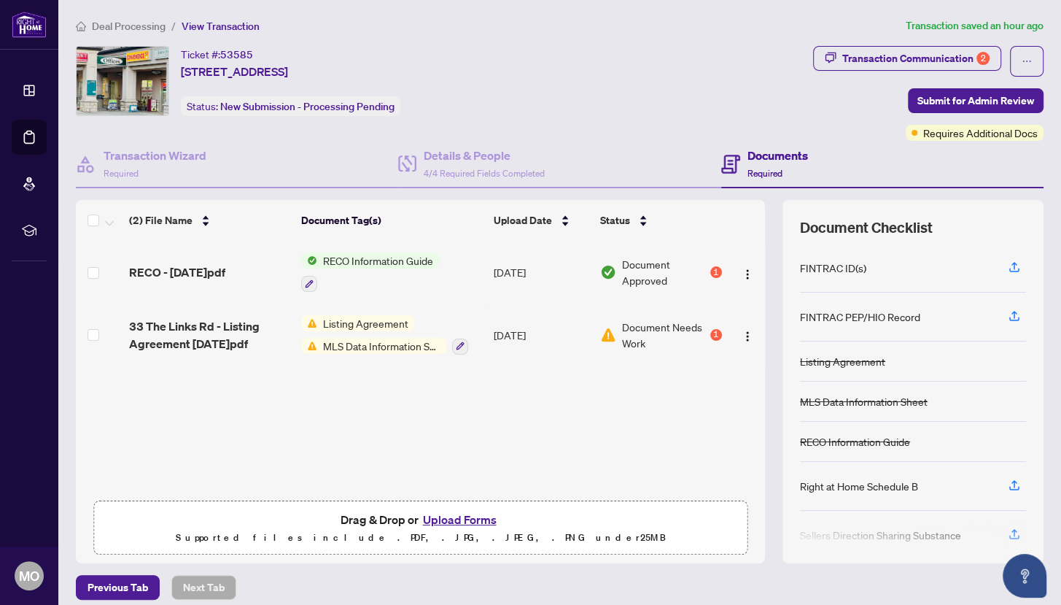
click at [468, 512] on button "Upload Forms" at bounding box center [460, 519] width 82 height 19
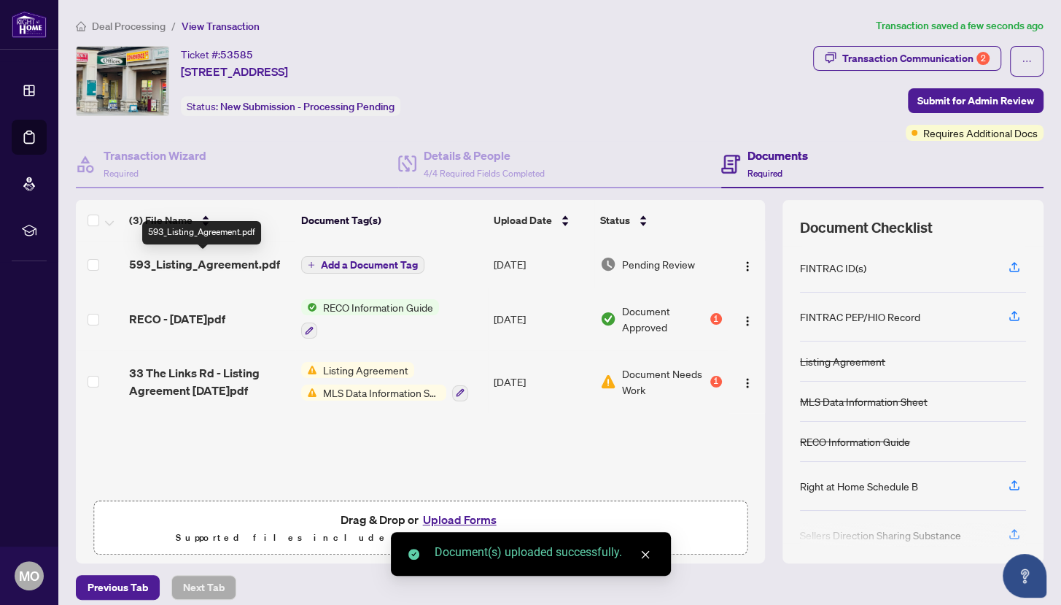
click at [241, 261] on span "593_Listing_Agreement.pdf" at bounding box center [204, 264] width 151 height 18
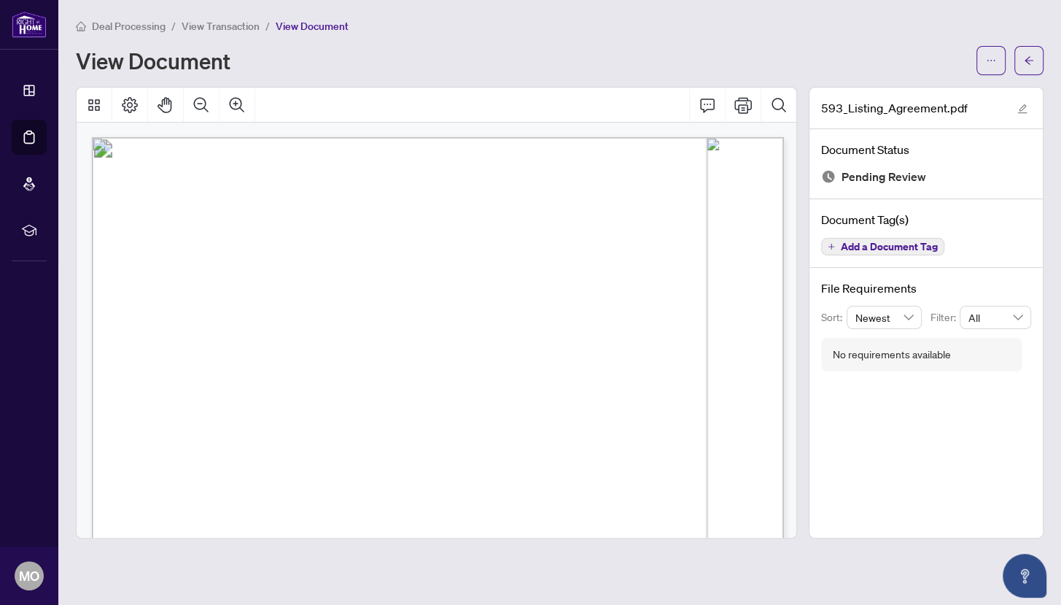
click at [204, 30] on span "View Transaction" at bounding box center [221, 26] width 78 height 13
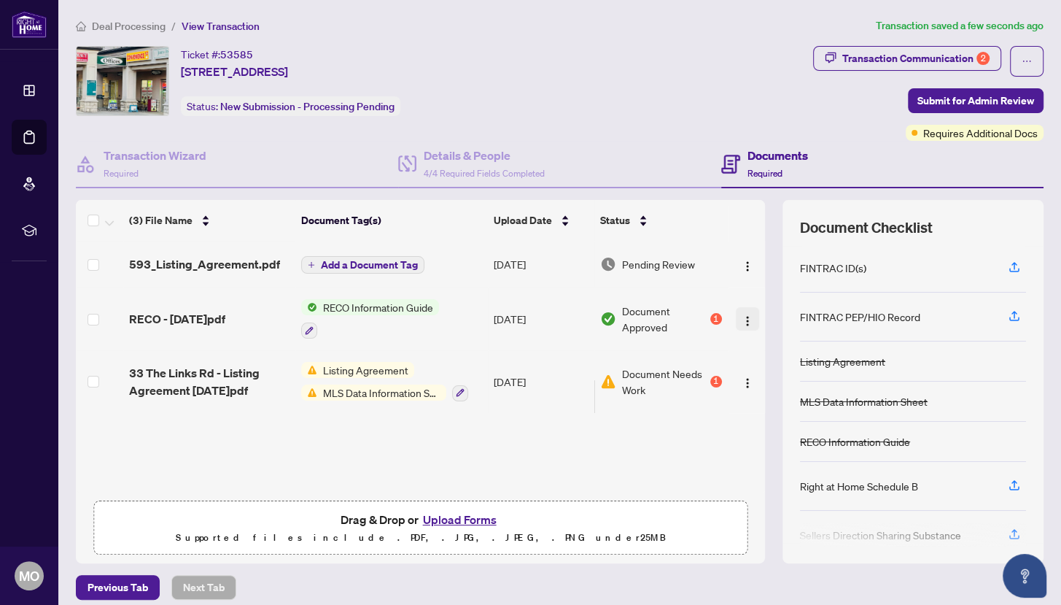
click at [740, 318] on button "button" at bounding box center [747, 318] width 23 height 23
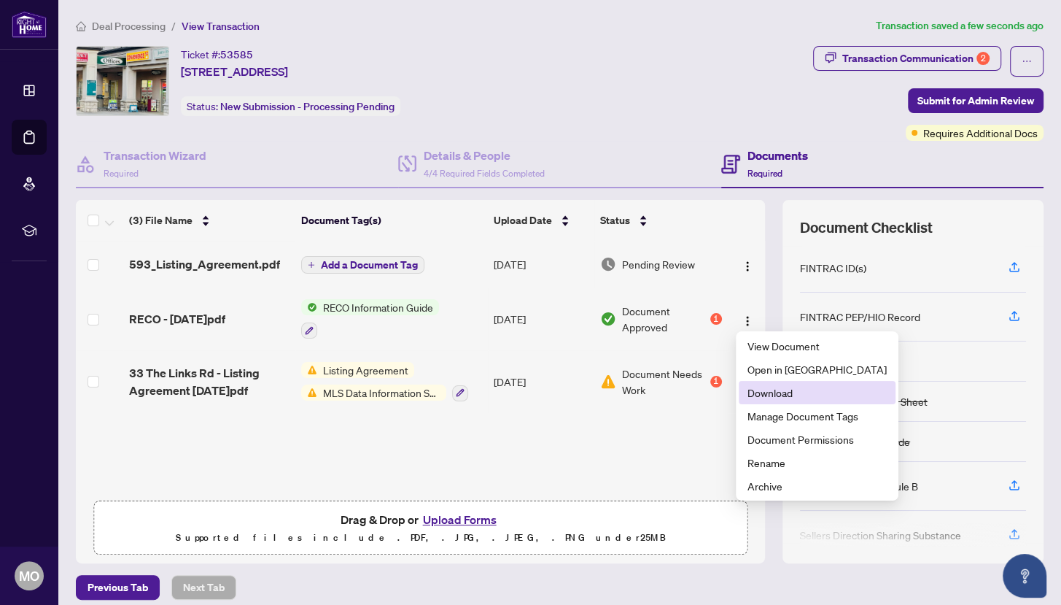
click at [779, 399] on span "Download" at bounding box center [817, 392] width 139 height 16
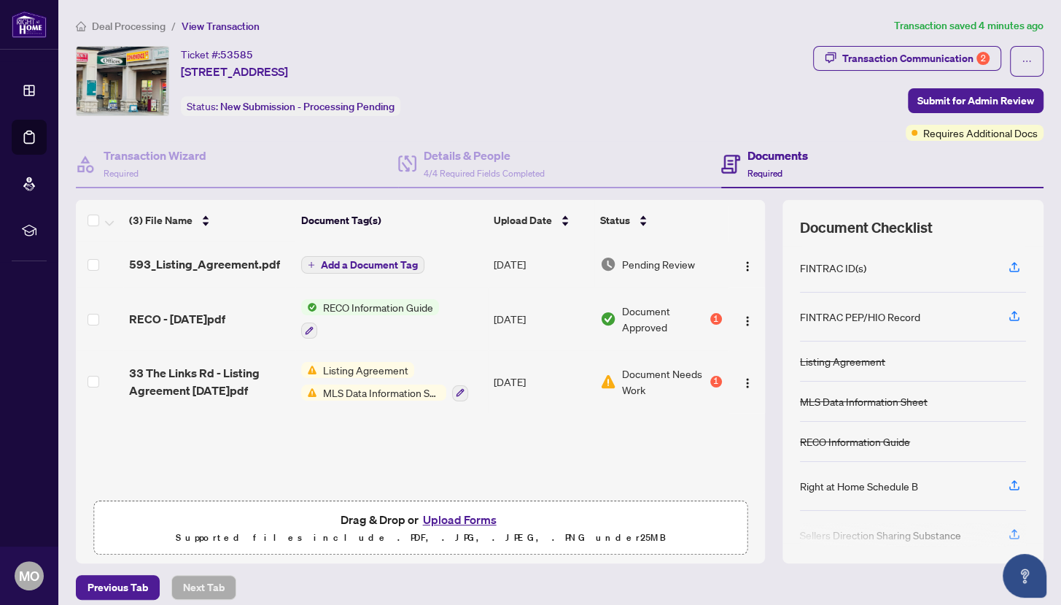
click at [473, 518] on button "Upload Forms" at bounding box center [460, 519] width 82 height 19
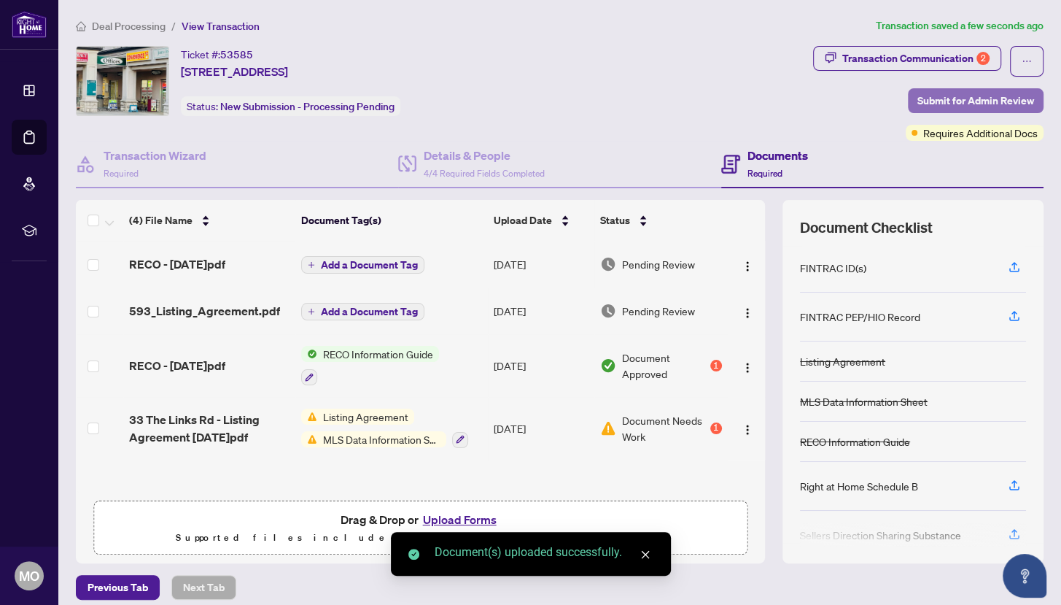
click at [996, 101] on span "Submit for Admin Review" at bounding box center [976, 100] width 117 height 23
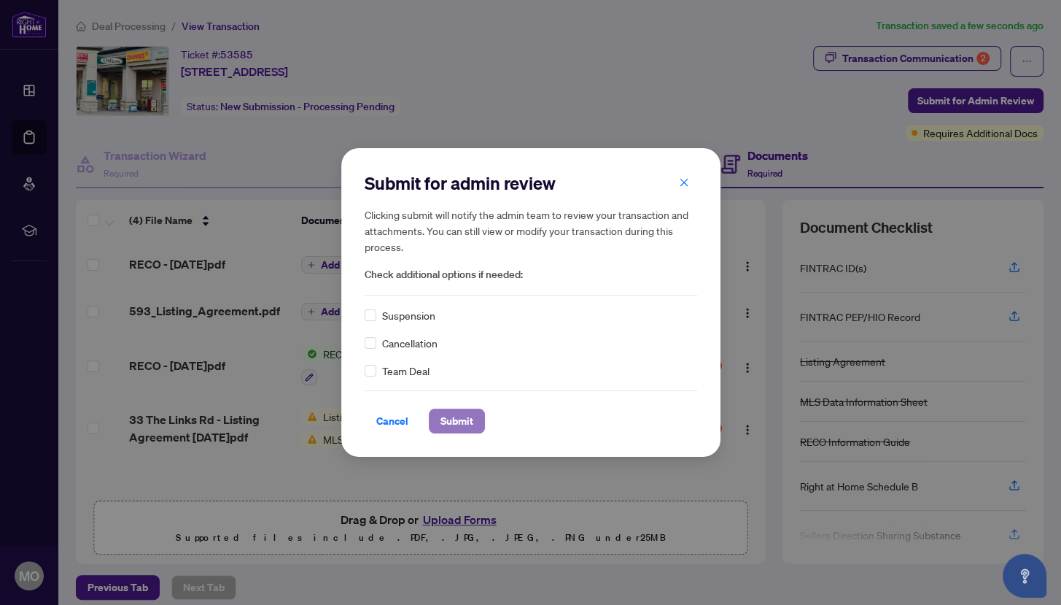
click at [458, 419] on span "Submit" at bounding box center [457, 420] width 33 height 23
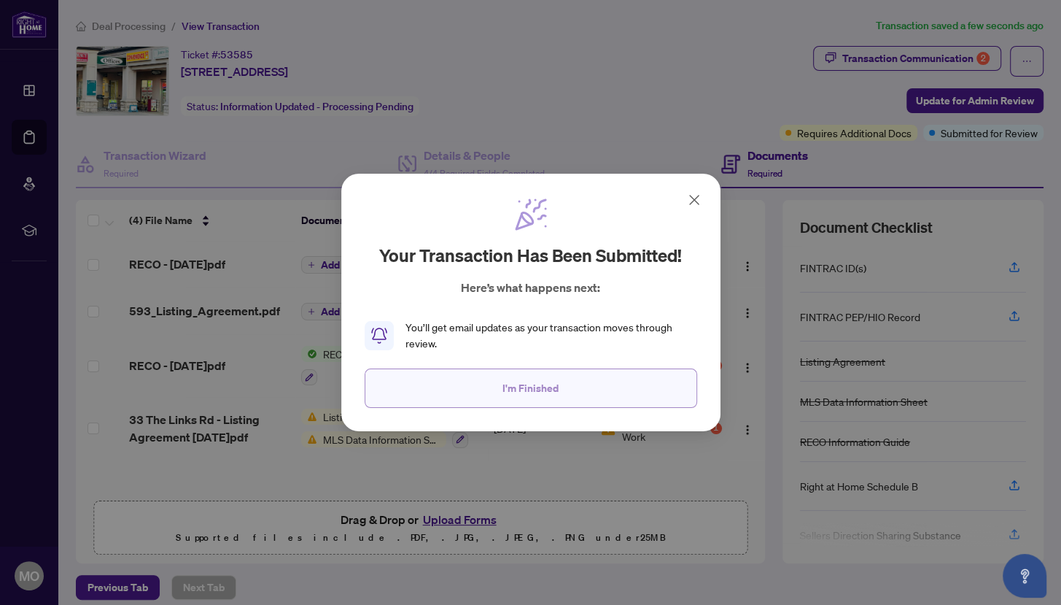
click at [575, 395] on button "I'm Finished" at bounding box center [531, 387] width 333 height 39
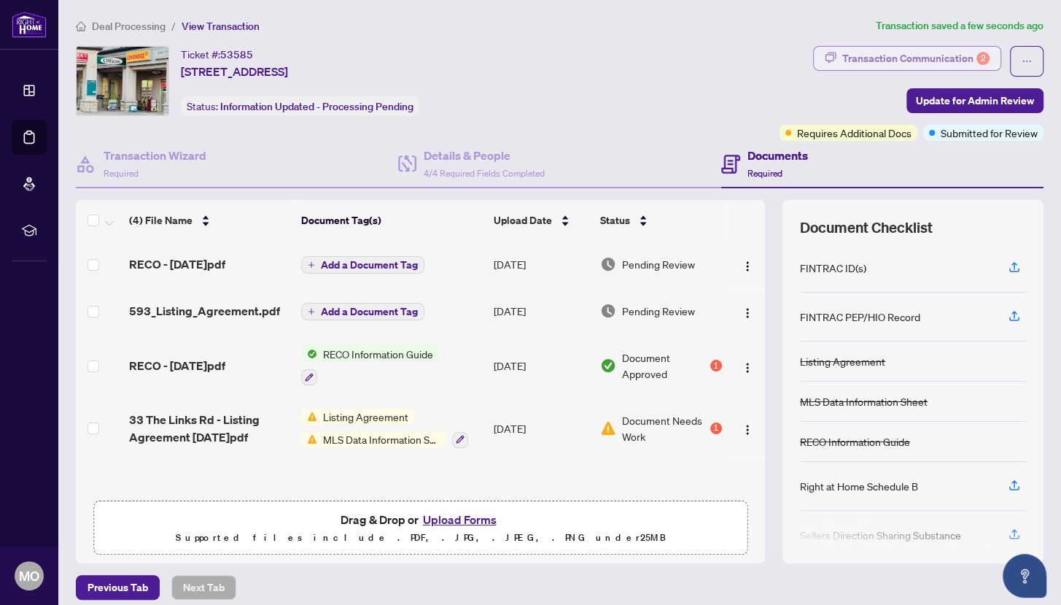
click at [897, 55] on div "Transaction Communication 2" at bounding box center [916, 58] width 147 height 23
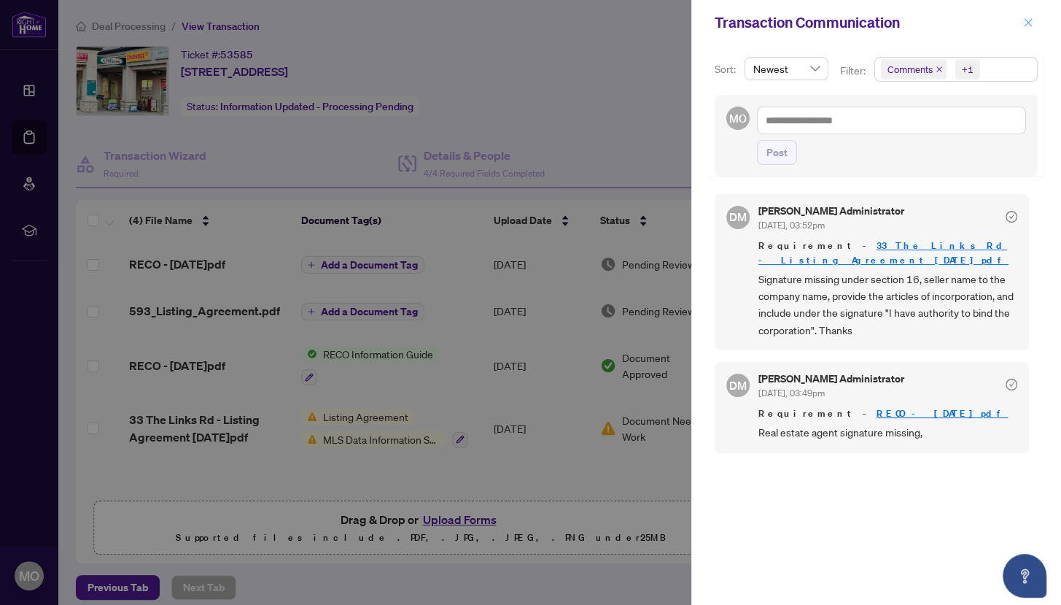
click at [1028, 26] on icon "close" at bounding box center [1028, 23] width 10 height 10
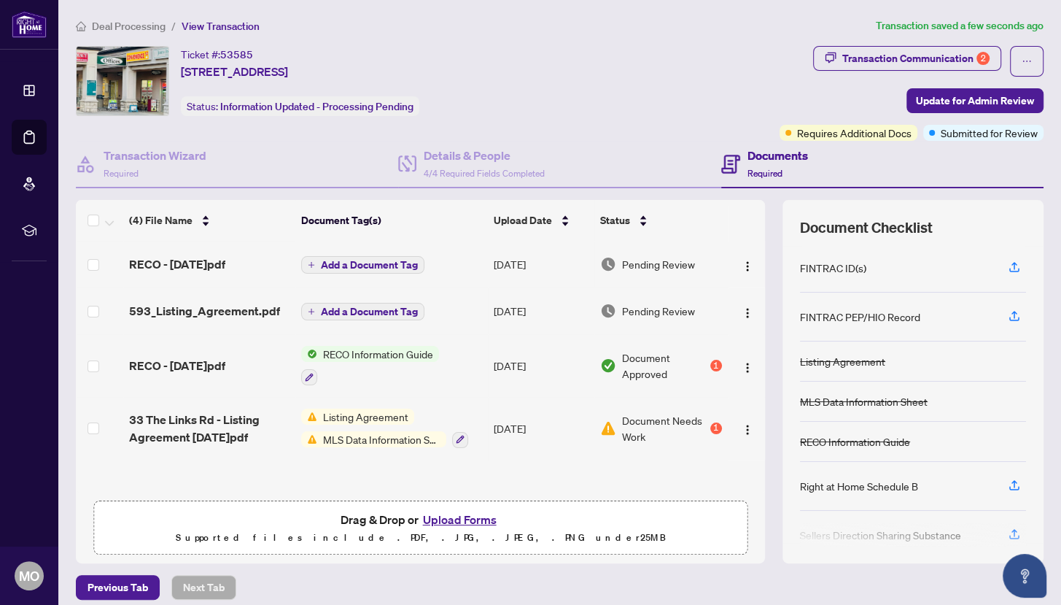
click at [473, 521] on button "Upload Forms" at bounding box center [460, 519] width 82 height 19
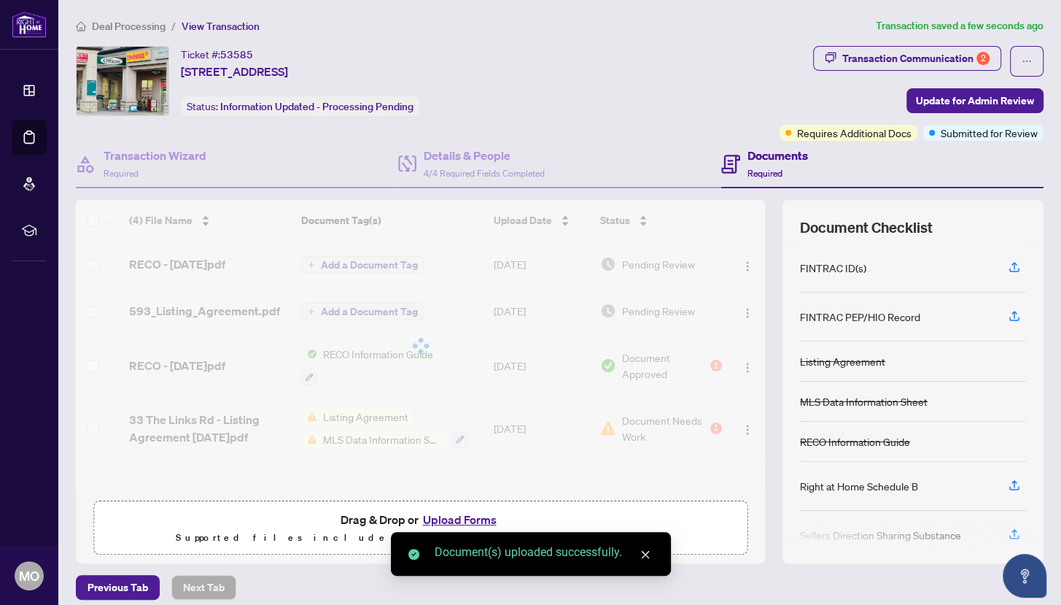
click at [479, 519] on button "Upload Forms" at bounding box center [460, 519] width 82 height 19
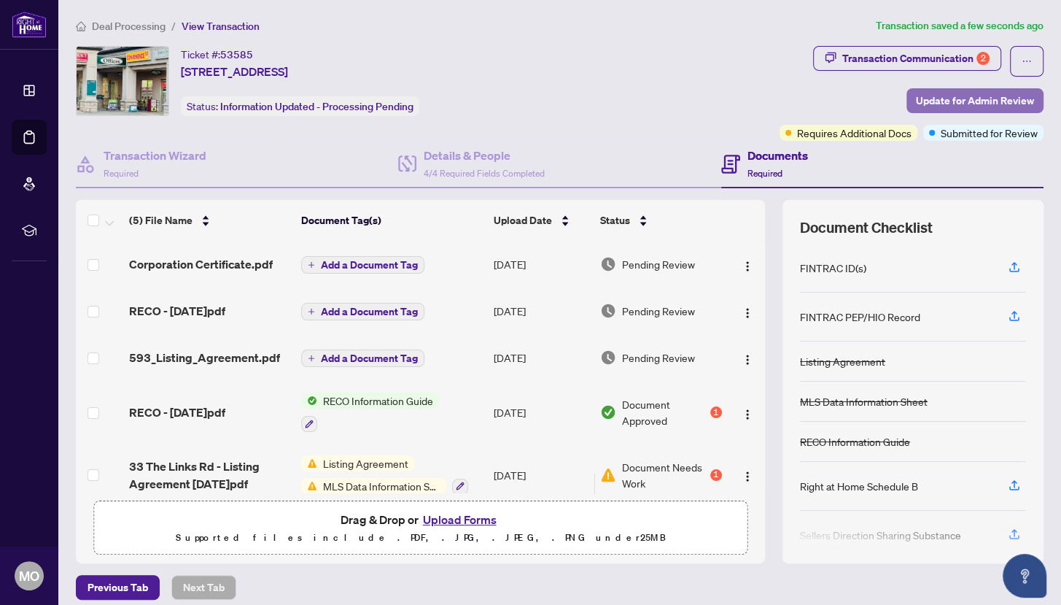
click at [1011, 104] on span "Update for Admin Review" at bounding box center [975, 100] width 118 height 23
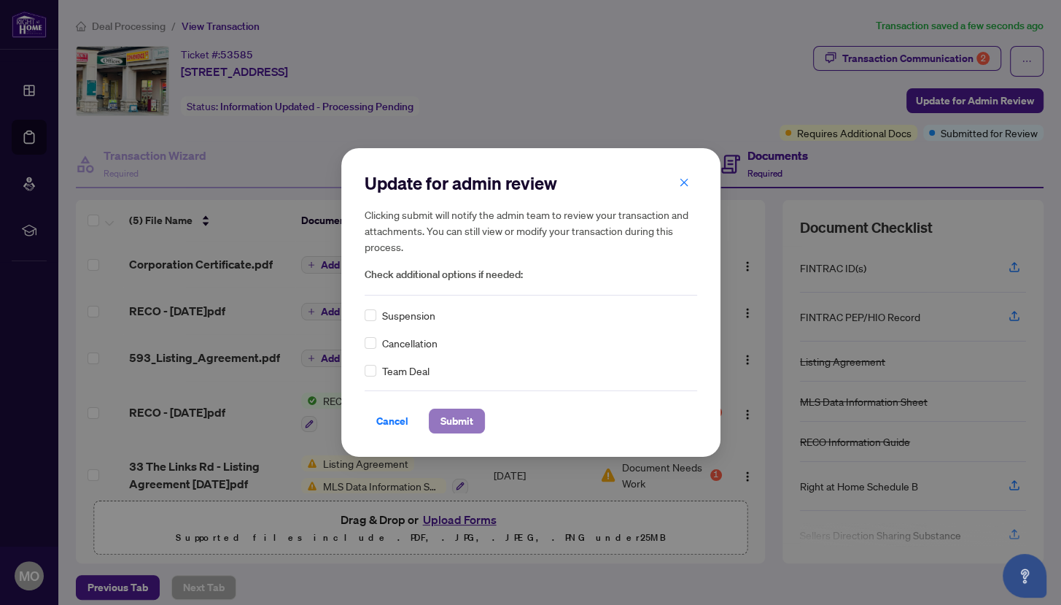
click at [468, 419] on span "Submit" at bounding box center [457, 420] width 33 height 23
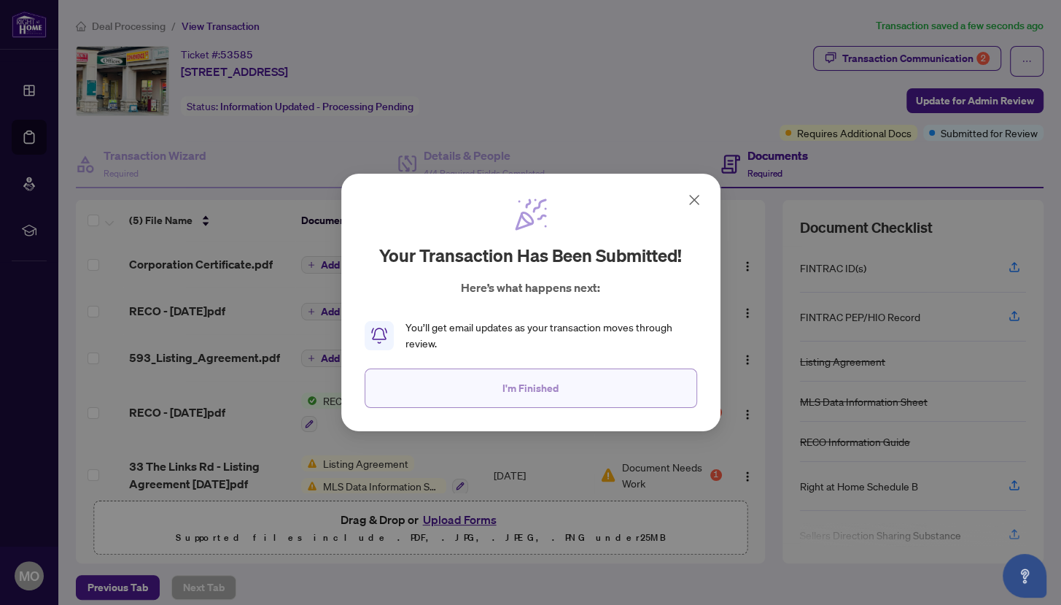
click at [635, 392] on button "I'm Finished" at bounding box center [531, 387] width 333 height 39
